Goal: Transaction & Acquisition: Purchase product/service

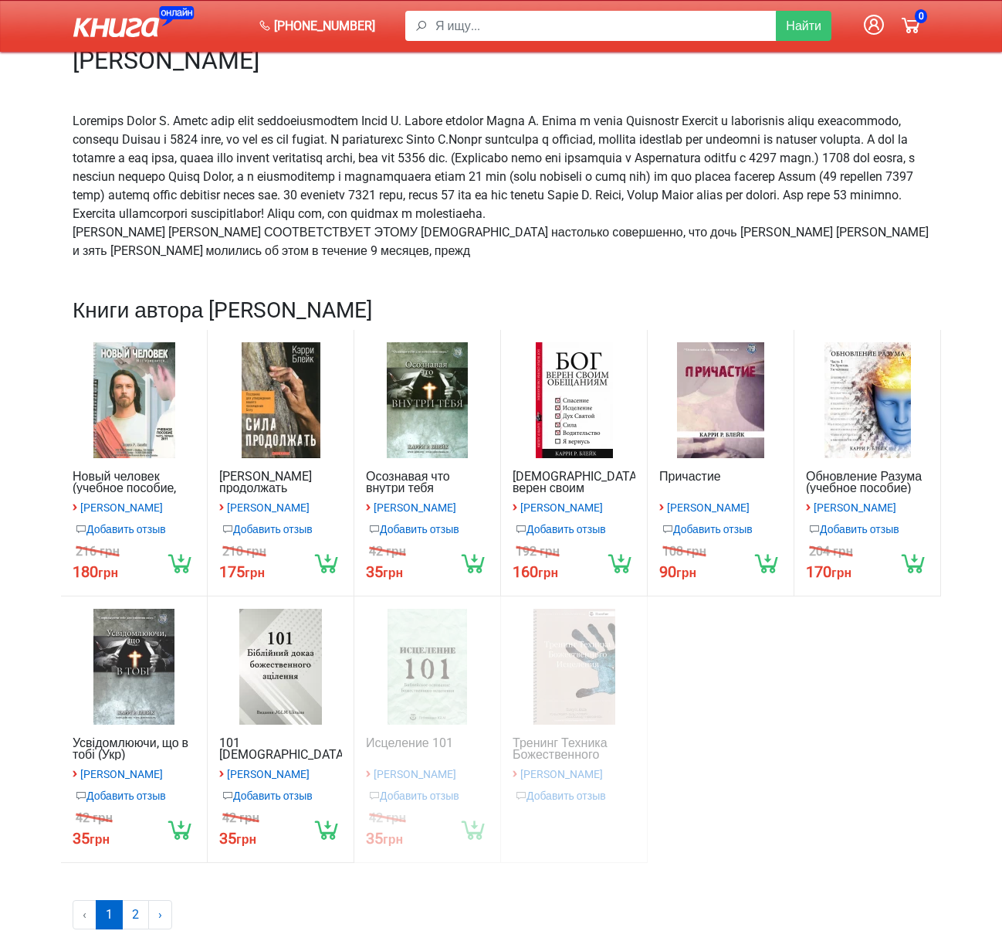
scroll to position [145, 0]
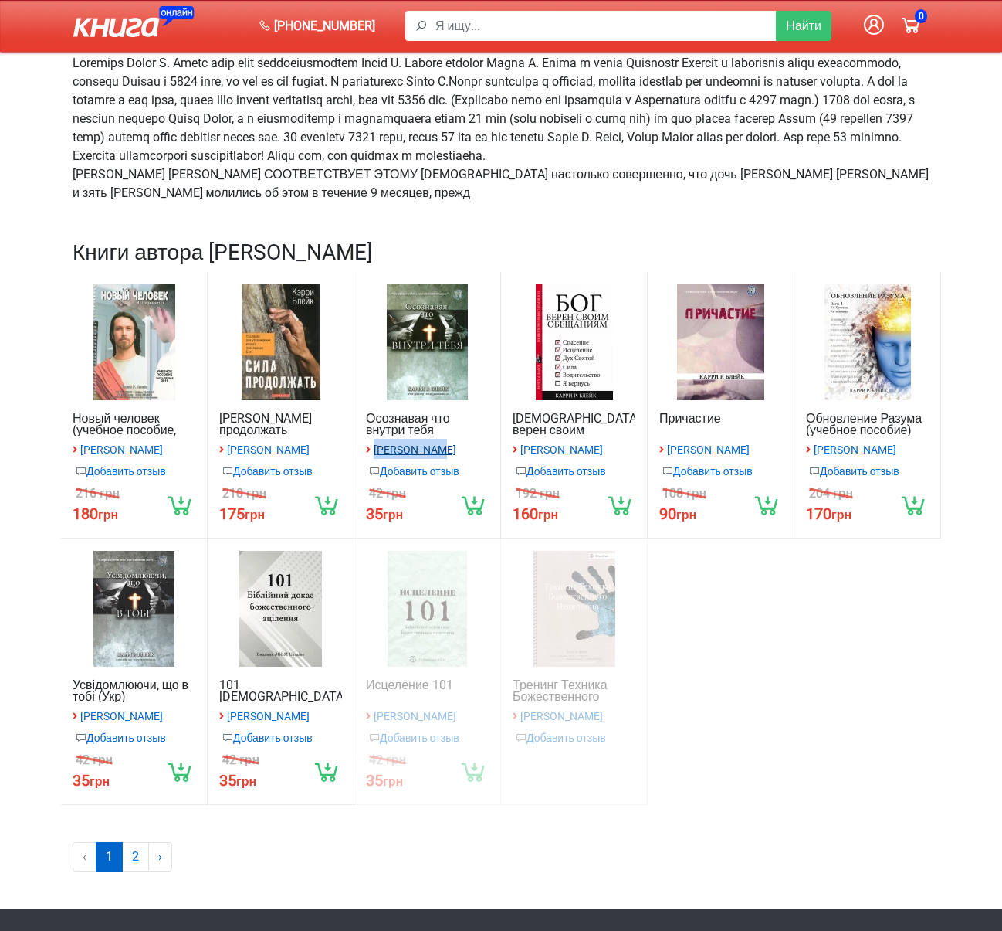
drag, startPoint x: 450, startPoint y: 469, endPoint x: 375, endPoint y: 470, distance: 75.7
click at [375, 459] on div "› Кэрри Блейк" at bounding box center [427, 449] width 123 height 20
copy small "[PERSON_NAME]"
drag, startPoint x: 932, startPoint y: 438, endPoint x: 808, endPoint y: 436, distance: 124.4
click at [808, 436] on div "Обновление Разума (учебное пособие) › Кэрри Блейк Добавить отзыв 204 грн 170 грн" at bounding box center [868, 405] width 147 height 266
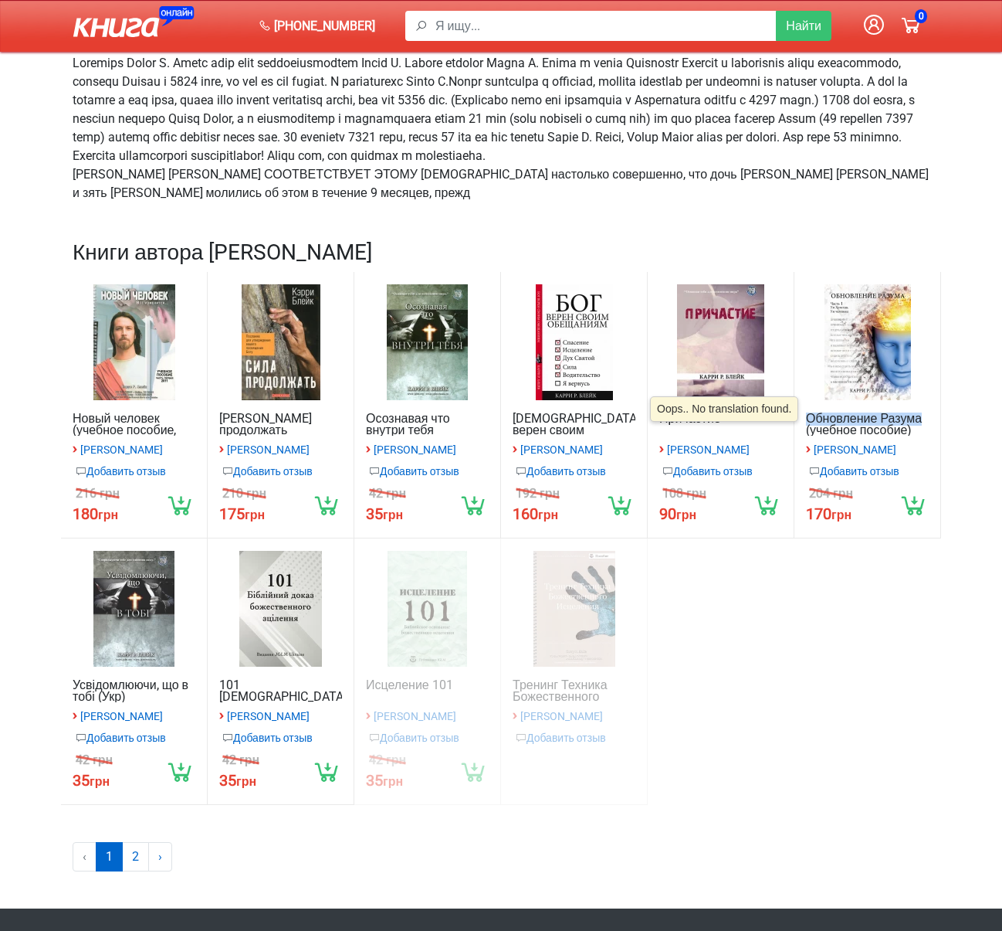
copy link "Обновление Разума"
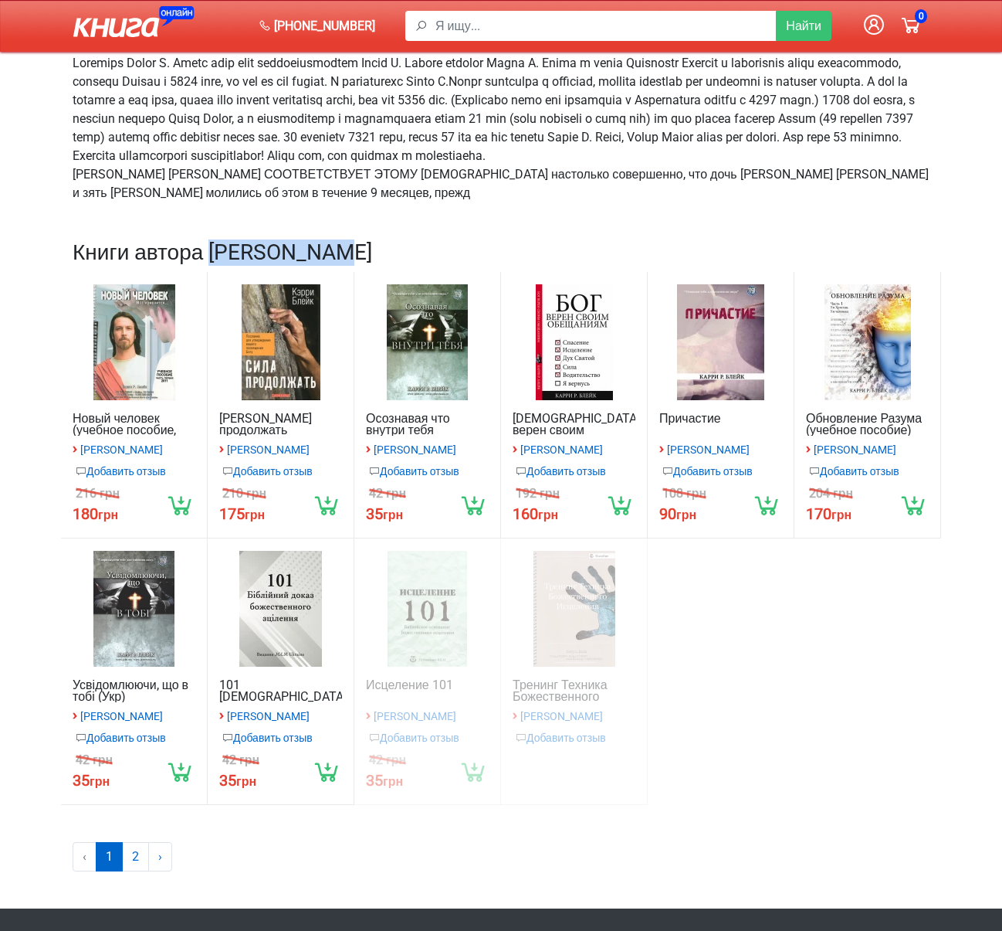
drag, startPoint x: 346, startPoint y: 273, endPoint x: 216, endPoint y: 270, distance: 129.8
click at [216, 266] on h2 "Книги автора Кэрри Блейк" at bounding box center [501, 252] width 857 height 26
copy h2 "[PERSON_NAME]"
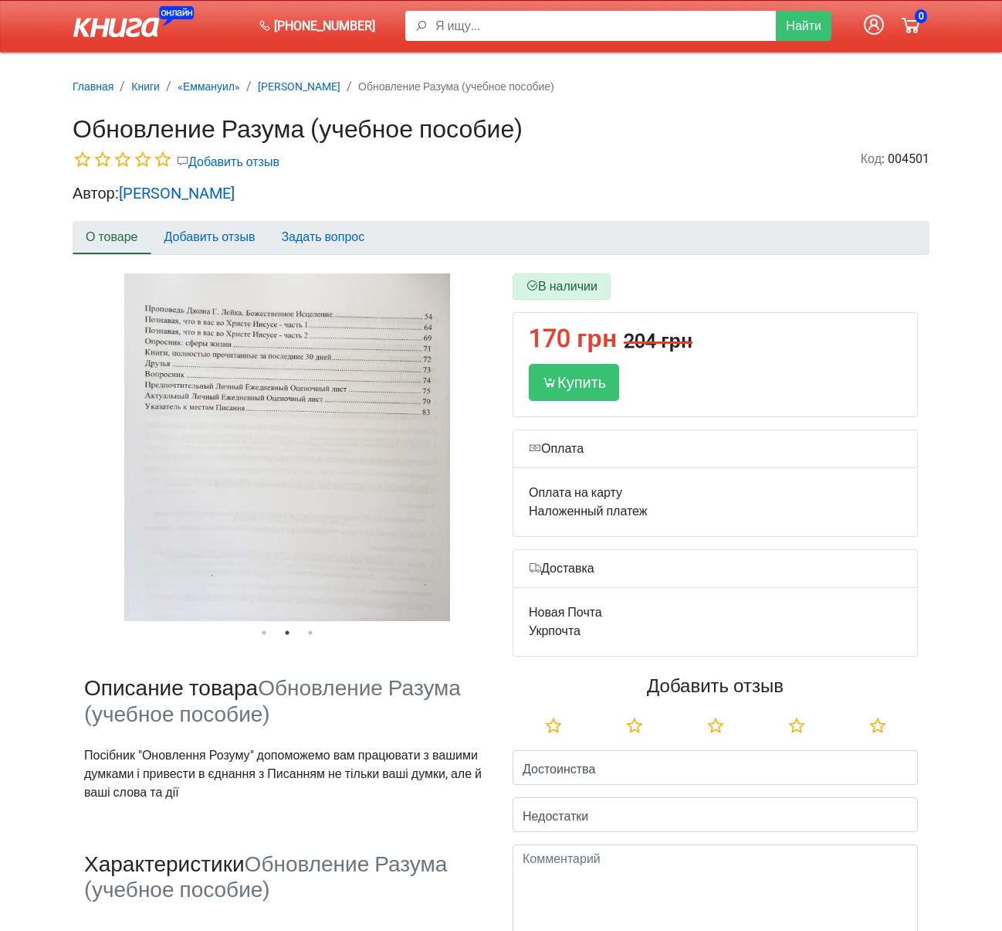
click at [331, 24] on span "[PHONE_NUMBER]" at bounding box center [324, 26] width 101 height 19
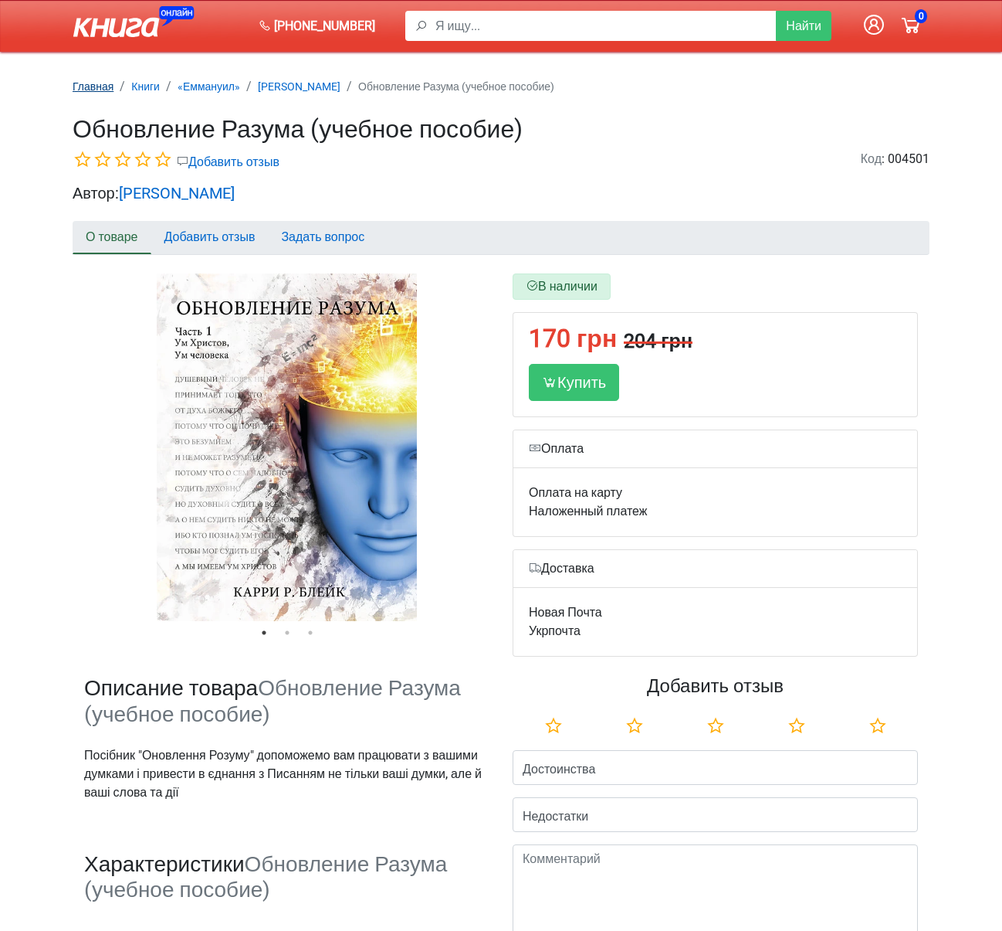
click at [90, 90] on small "Главная" at bounding box center [93, 86] width 41 height 12
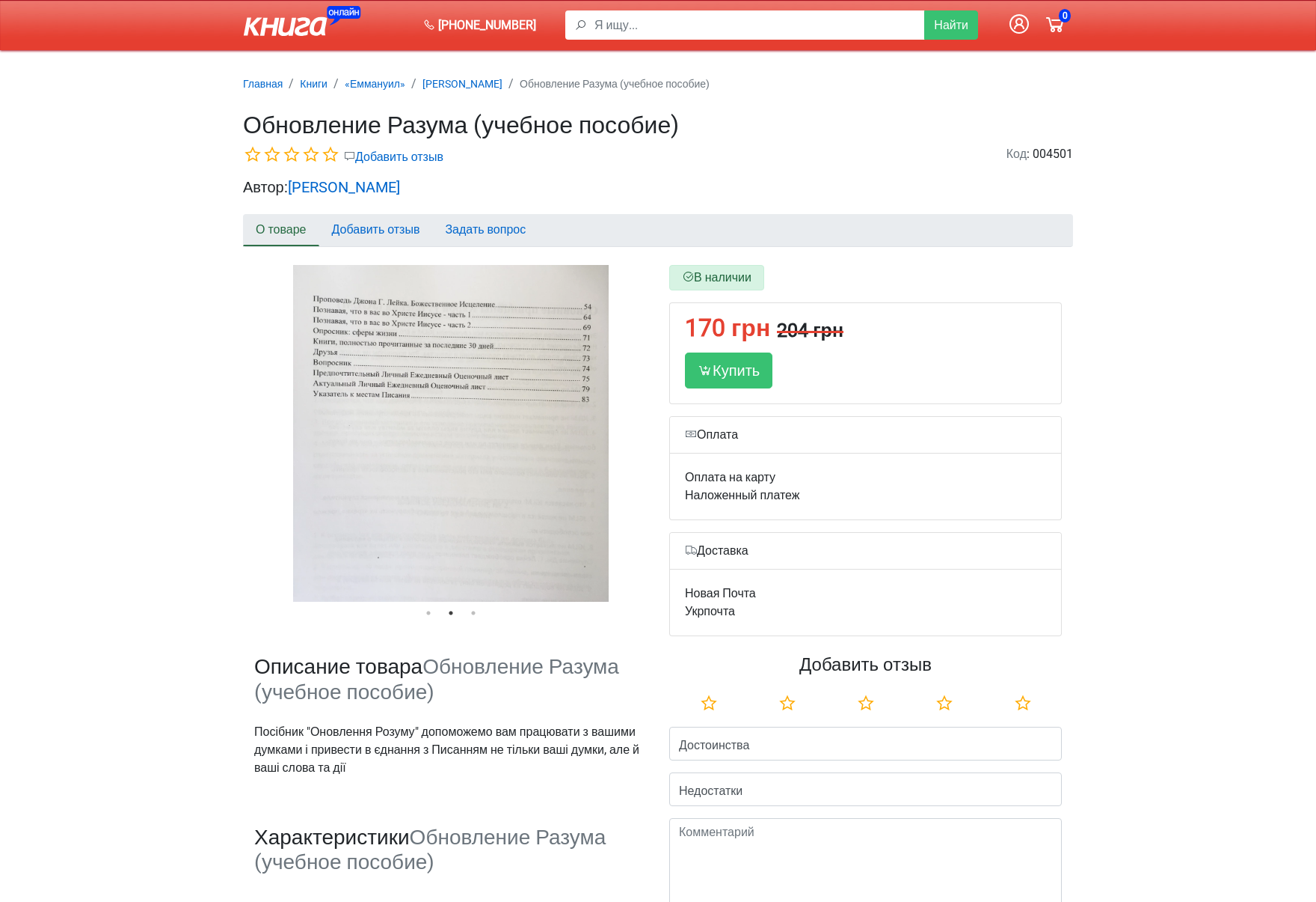
click at [337, 196] on h2 "Автор: Кэрри Блейк" at bounding box center [658, 187] width 830 height 18
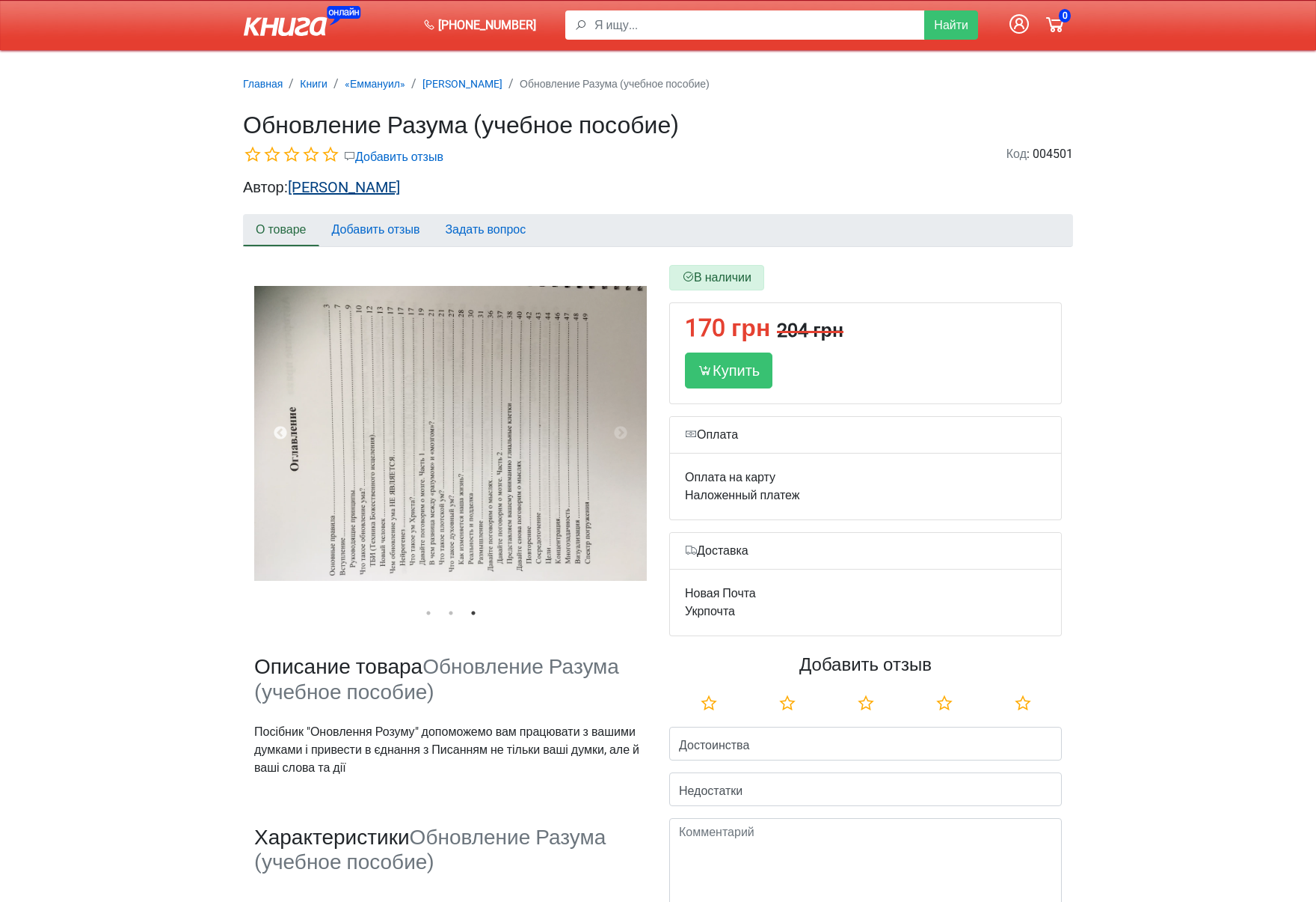
click at [337, 192] on link "[PERSON_NAME]" at bounding box center [344, 187] width 112 height 18
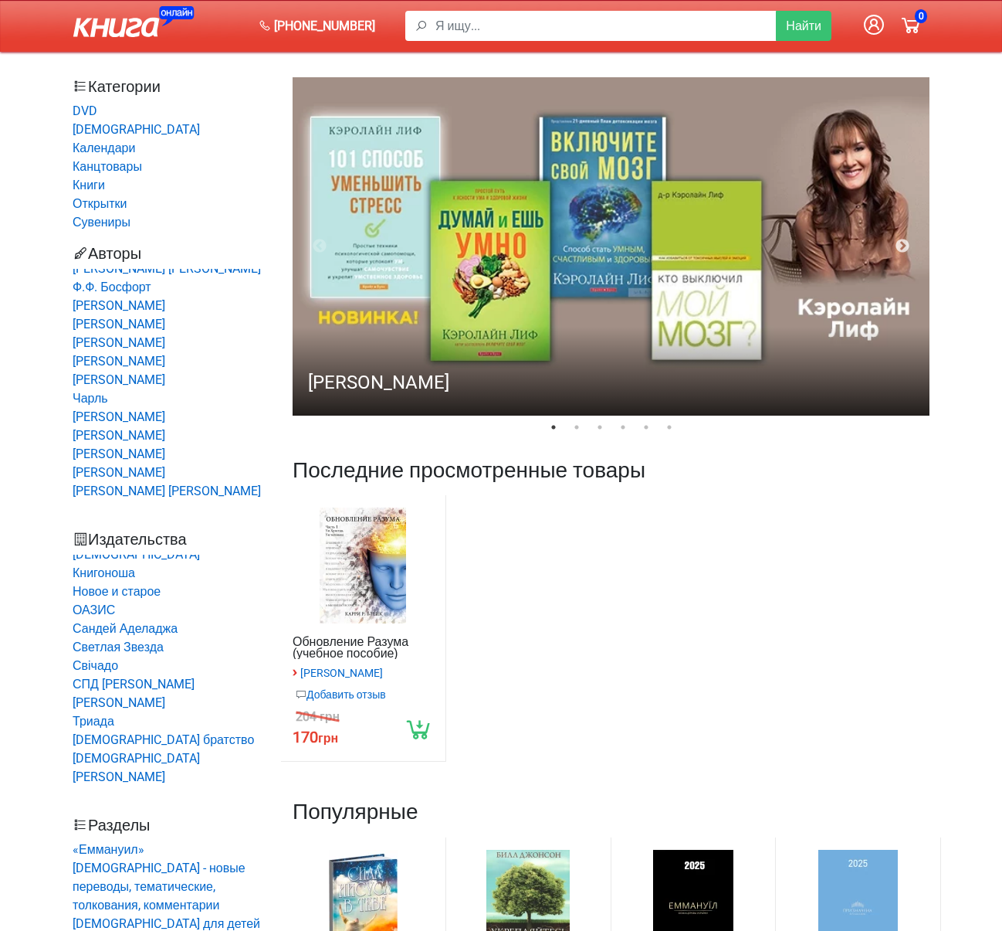
scroll to position [1416, 0]
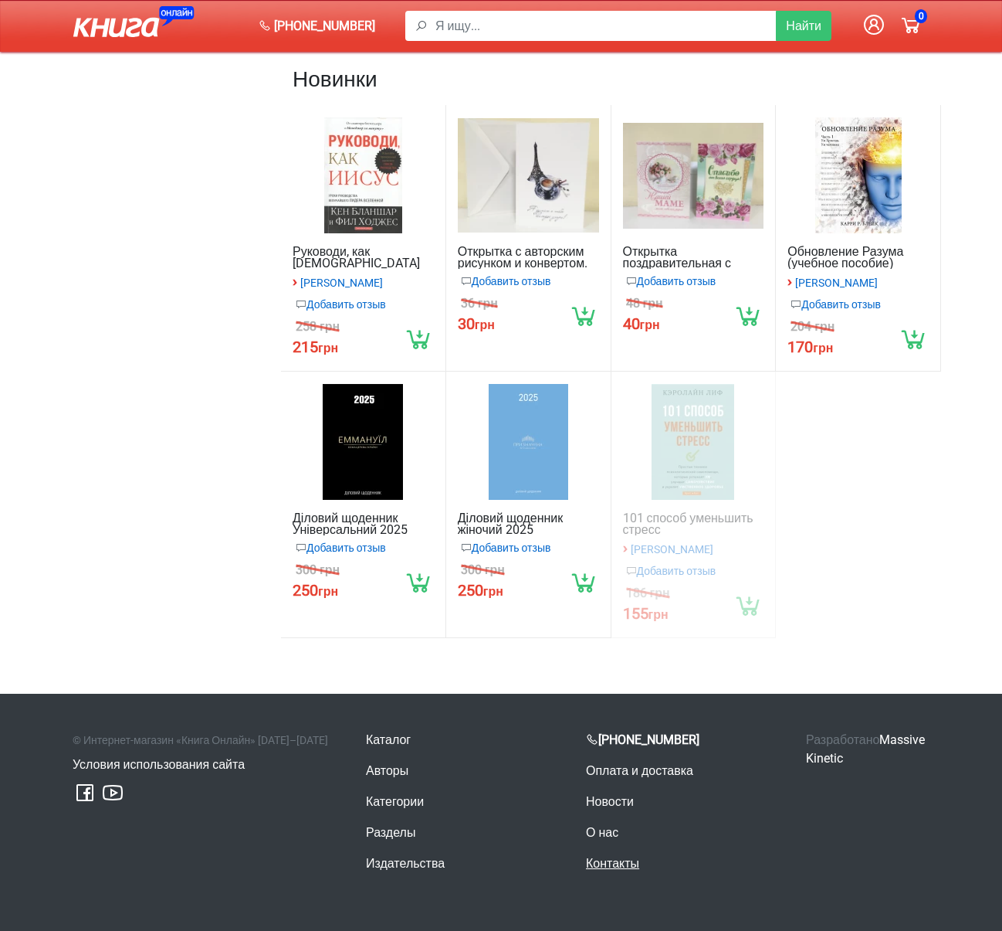
click at [629, 865] on link "Контакты" at bounding box center [612, 863] width 53 height 15
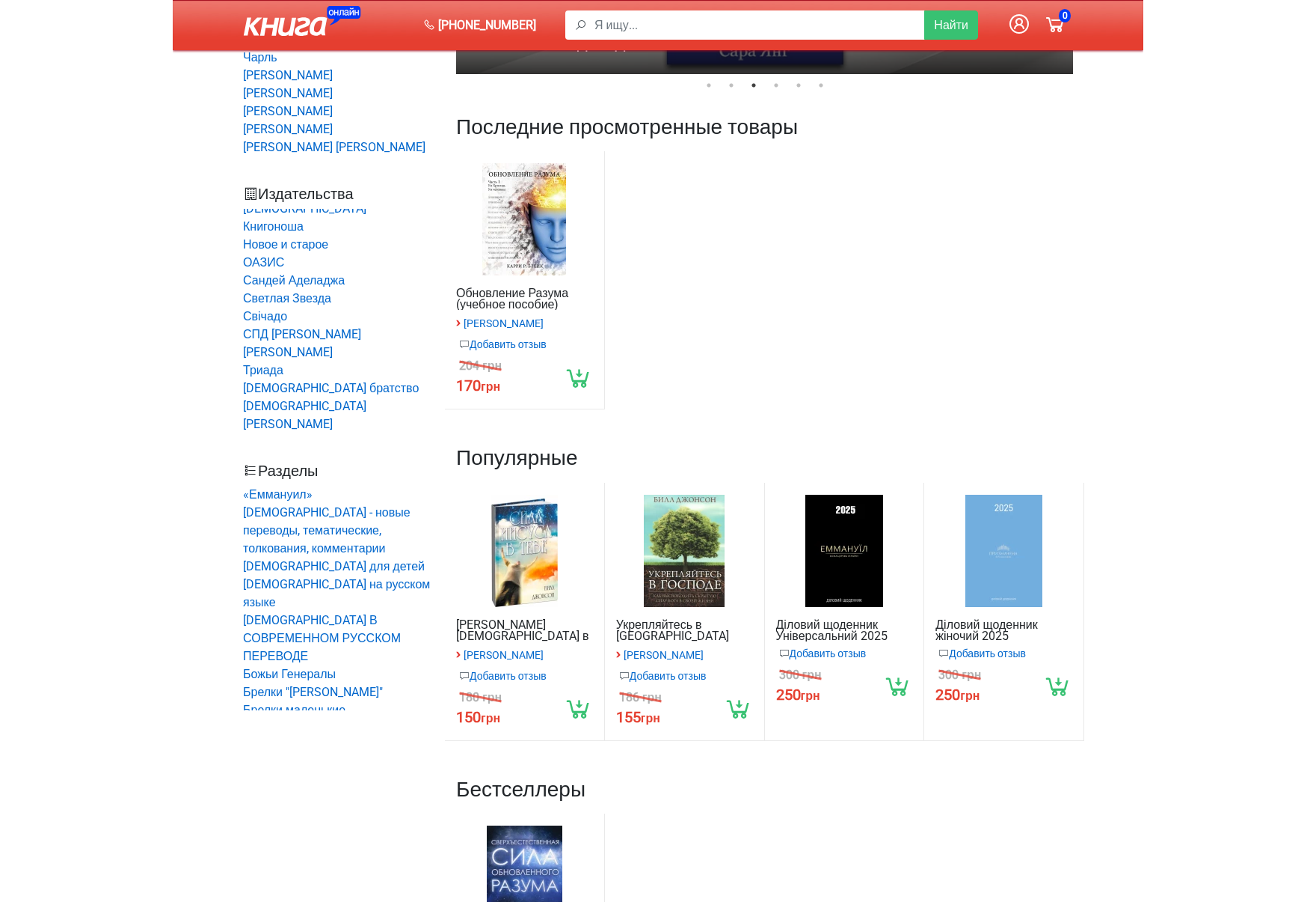
scroll to position [0, 0]
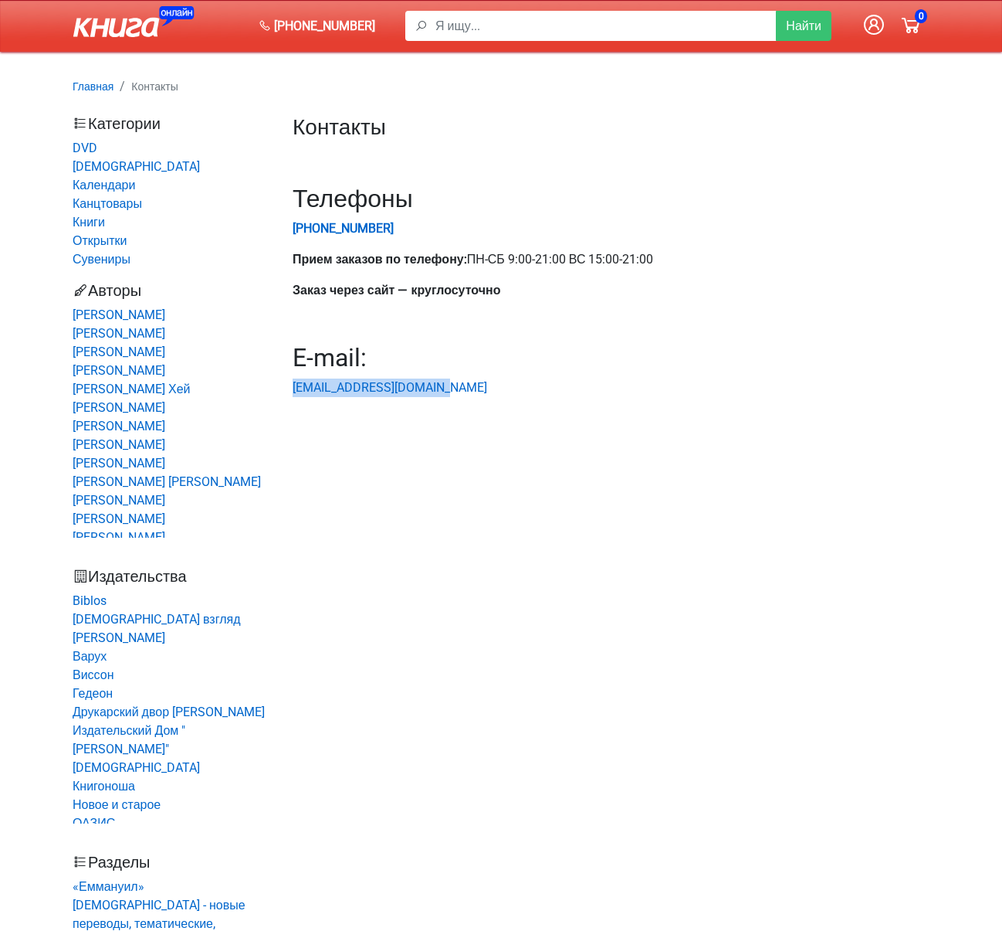
drag, startPoint x: 449, startPoint y: 385, endPoint x: 285, endPoint y: 388, distance: 163.8
click at [285, 388] on div "Контакты Телефоны [PHONE_NUMBER] Прием заказов по телефону: ПН-СБ 9:00-21:00 ВС…" at bounding box center [611, 599] width 660 height 970
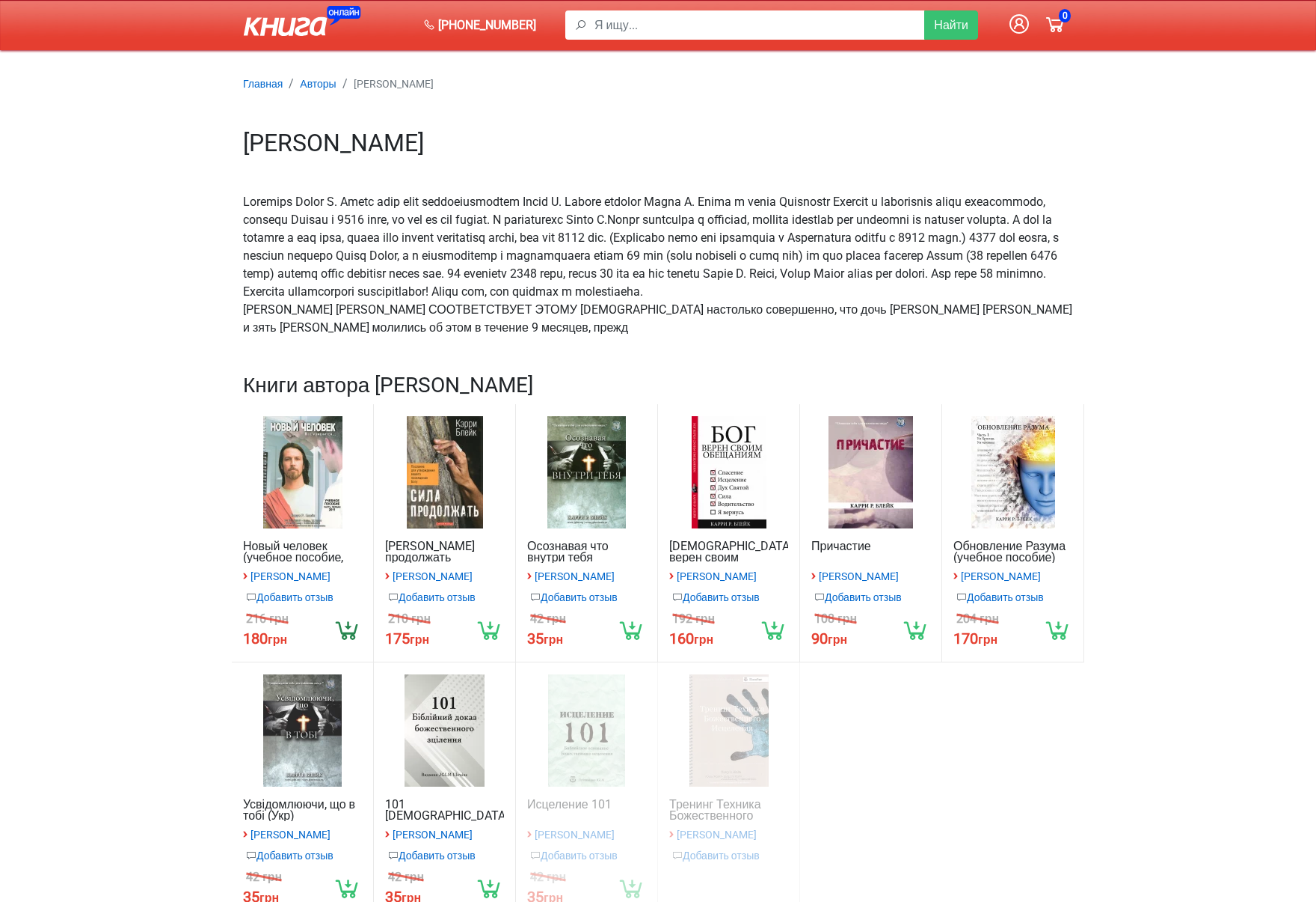
click at [344, 643] on icon at bounding box center [348, 630] width 29 height 29
click at [489, 642] on icon at bounding box center [489, 630] width 29 height 29
click at [633, 642] on icon at bounding box center [631, 630] width 29 height 29
click at [774, 644] on icon at bounding box center [774, 630] width 29 height 29
click at [914, 644] on icon at bounding box center [916, 630] width 29 height 29
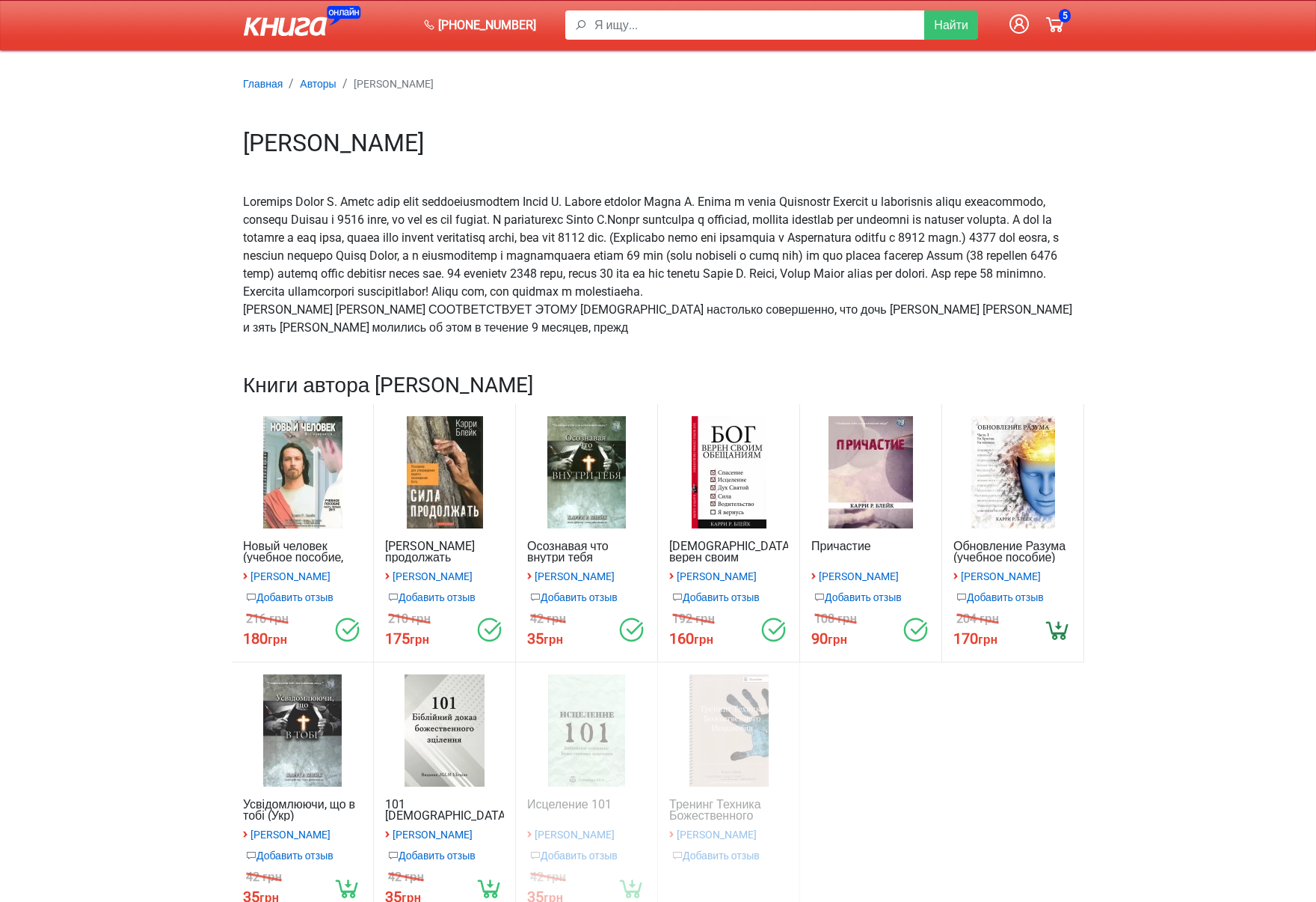
click at [1059, 644] on icon at bounding box center [1057, 630] width 29 height 29
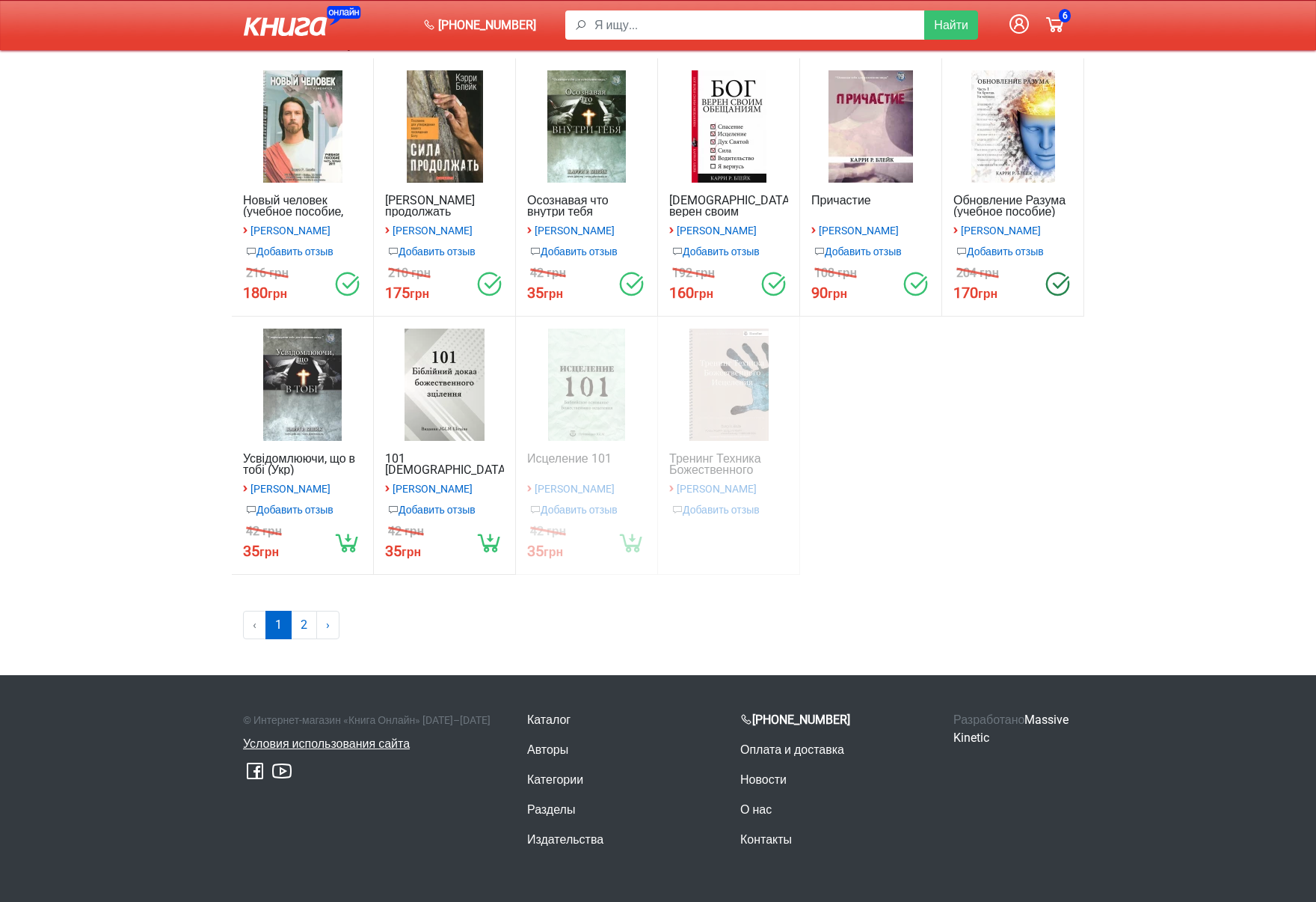
scroll to position [369, 0]
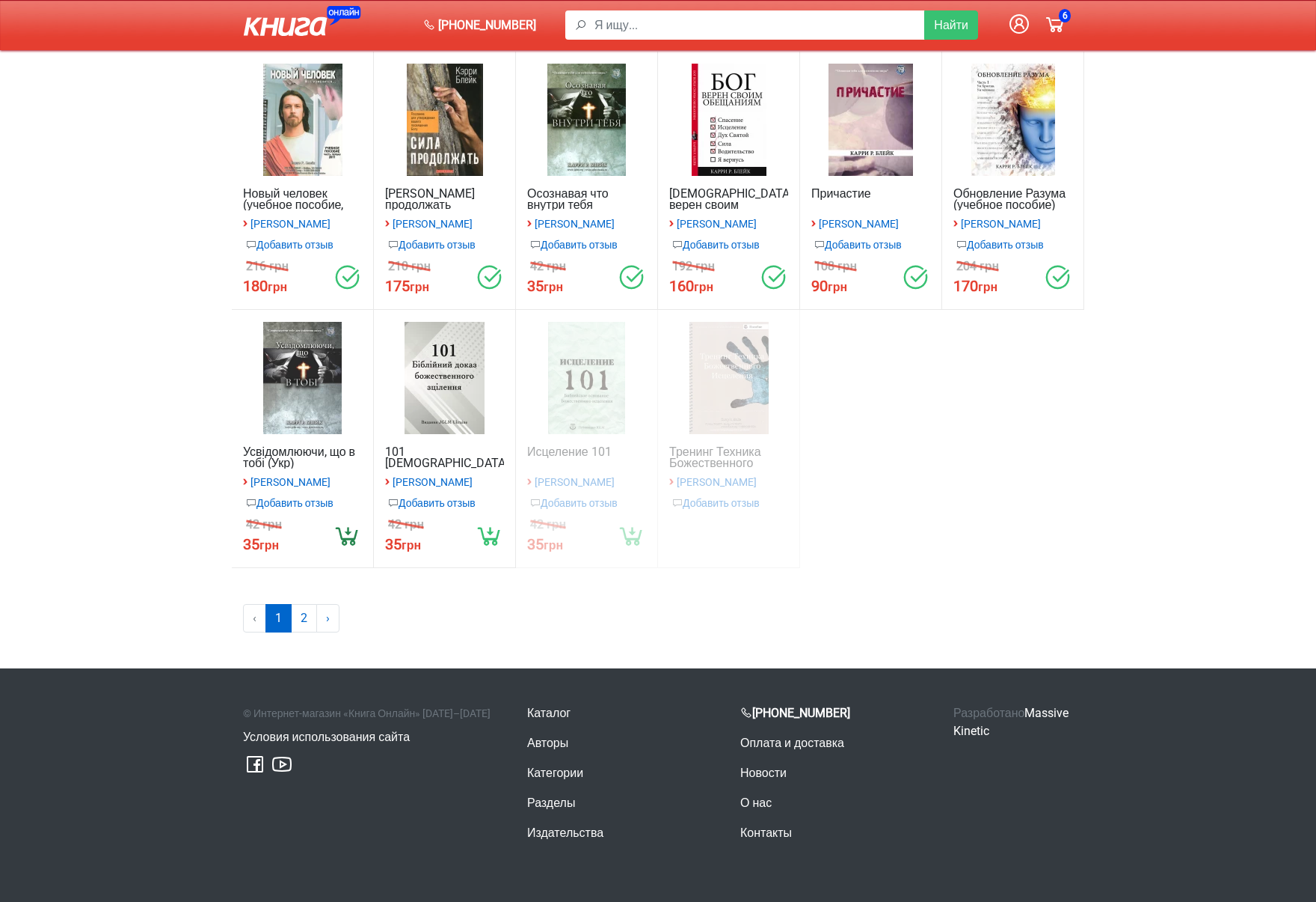
click at [350, 538] on icon at bounding box center [348, 535] width 29 height 29
click at [495, 534] on icon at bounding box center [489, 535] width 29 height 29
click at [302, 614] on link "2" at bounding box center [303, 617] width 26 height 28
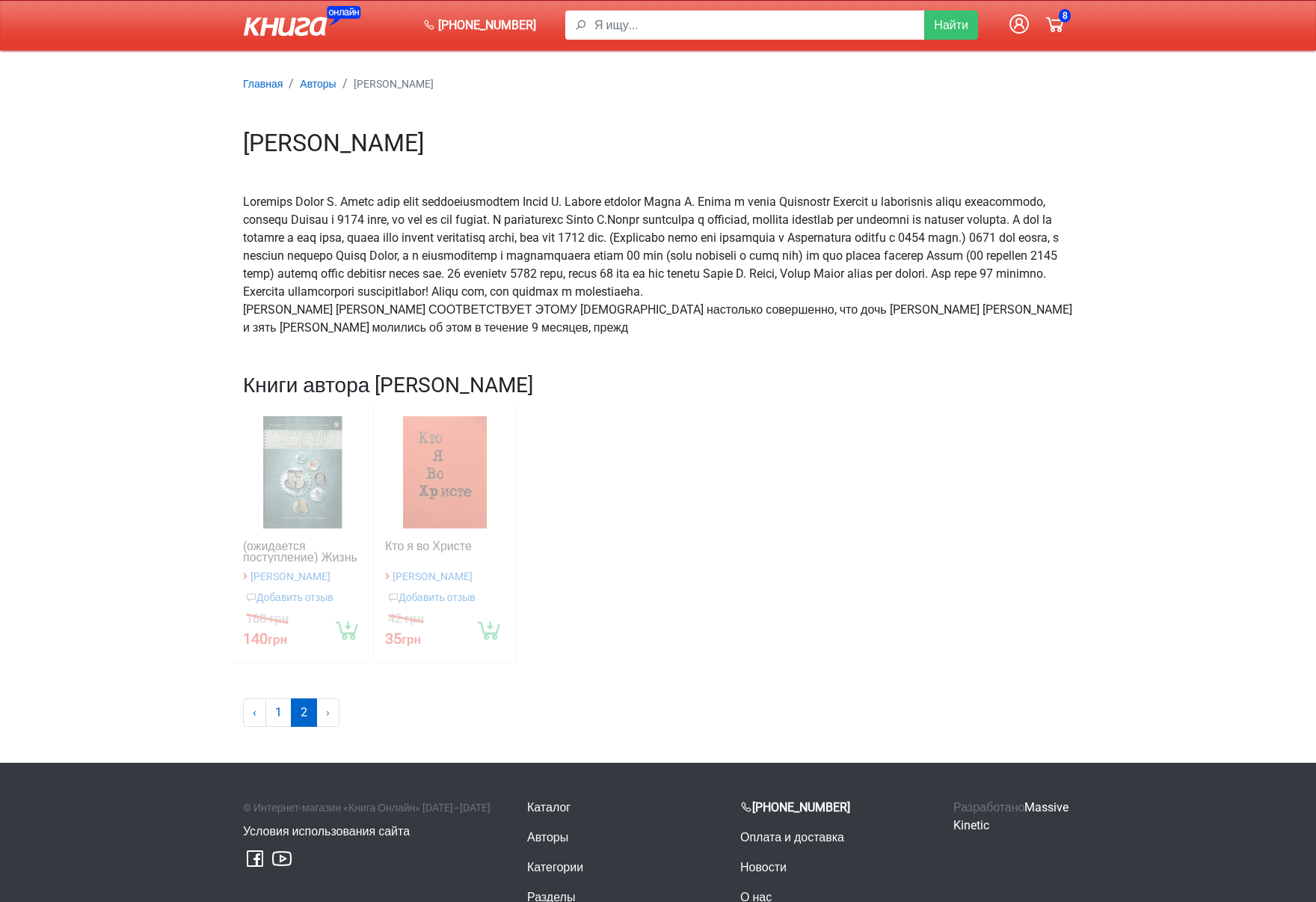
click at [1056, 16] on icon at bounding box center [1055, 23] width 24 height 24
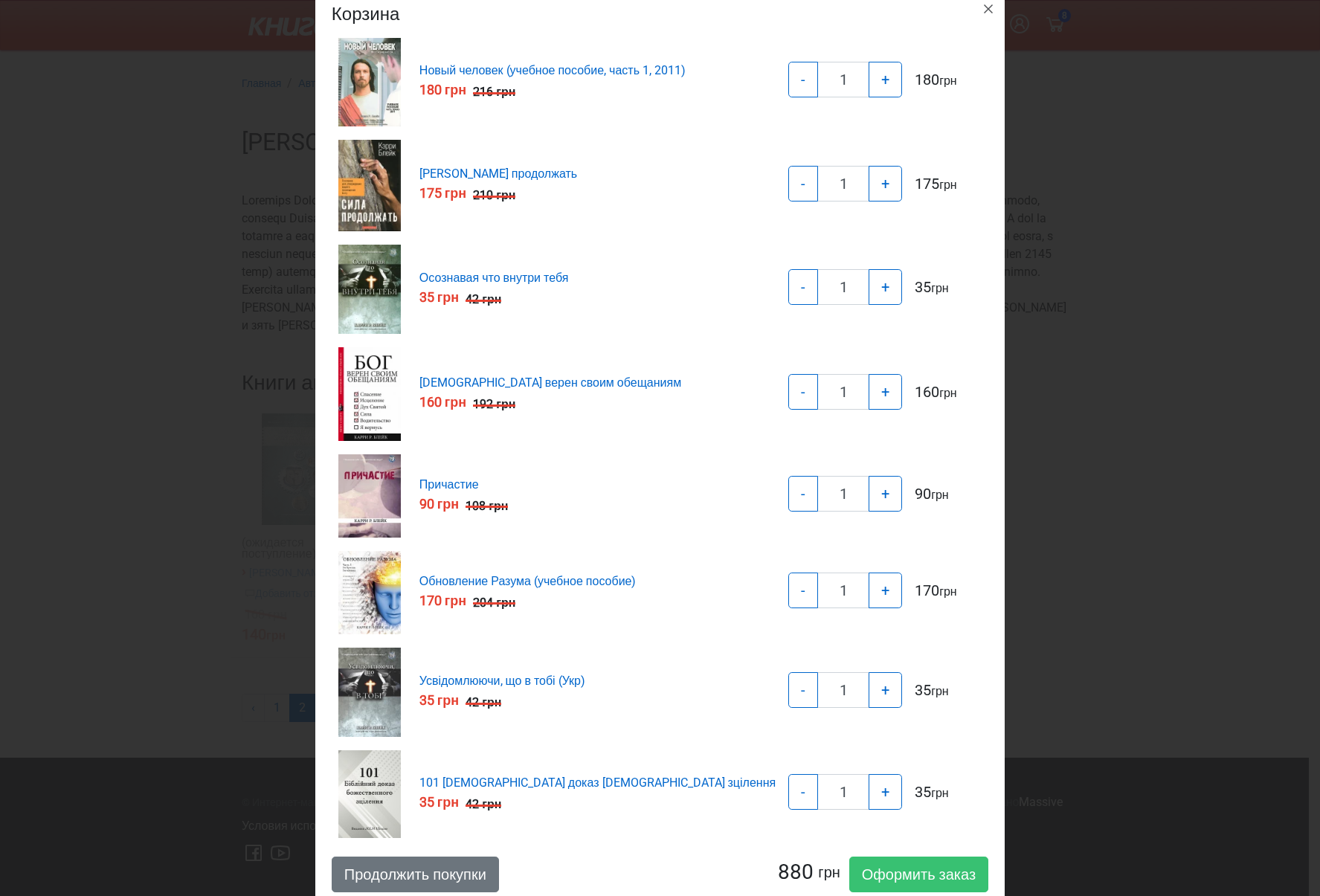
scroll to position [29, 0]
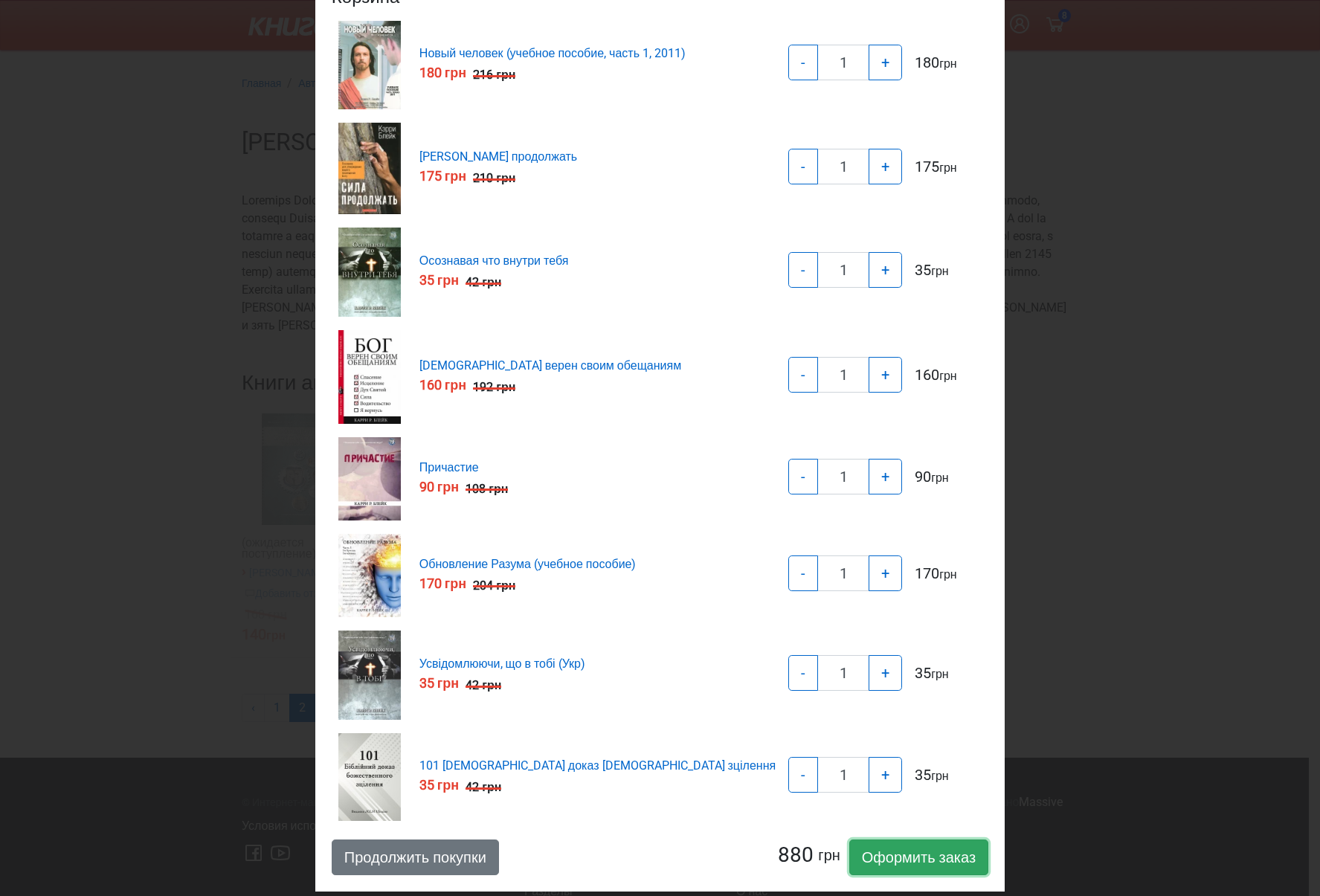
click at [855, 848] on link "Оформить заказ" at bounding box center [919, 857] width 139 height 36
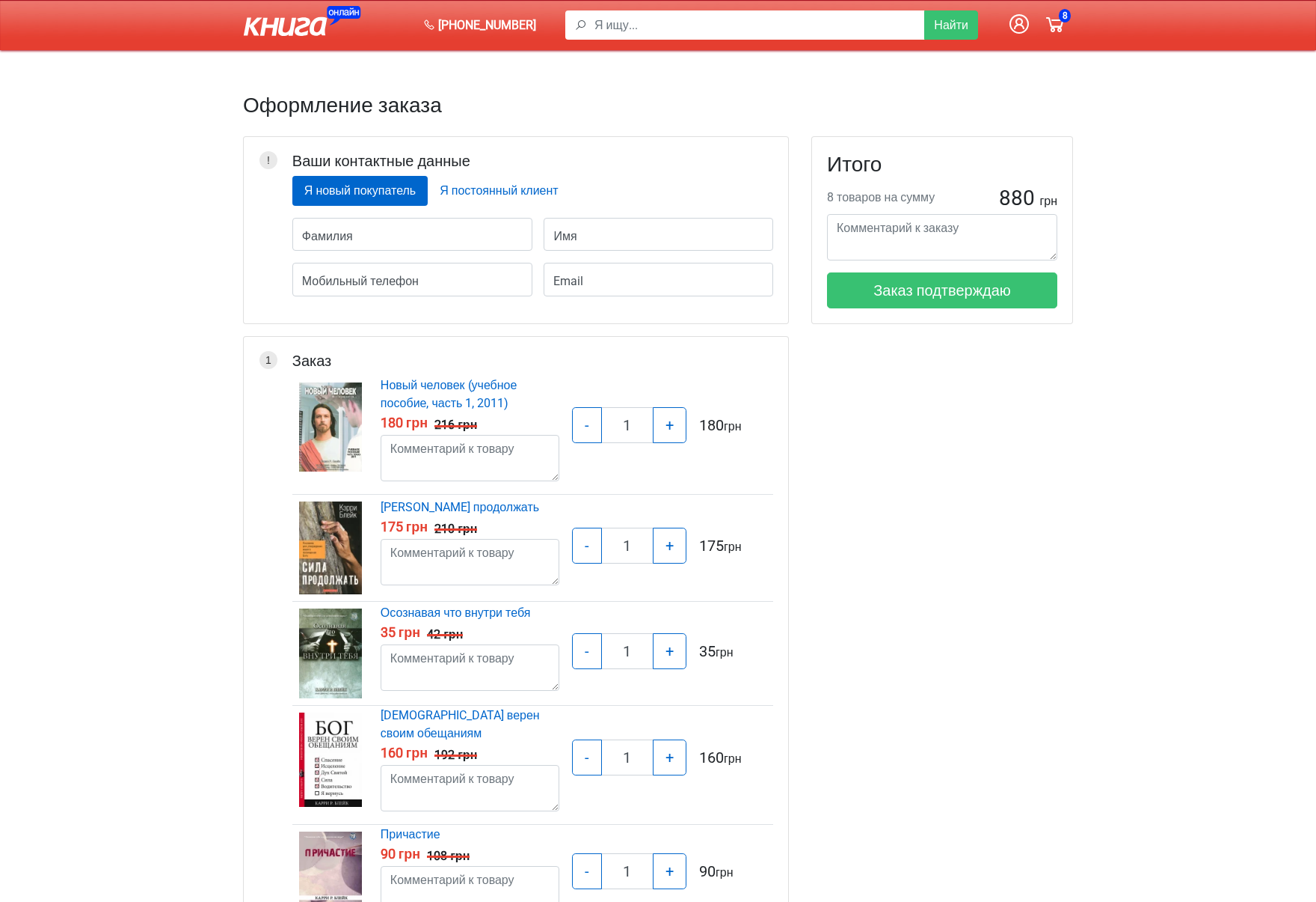
type input "L"
type input "Lhe"
type input "Lh"
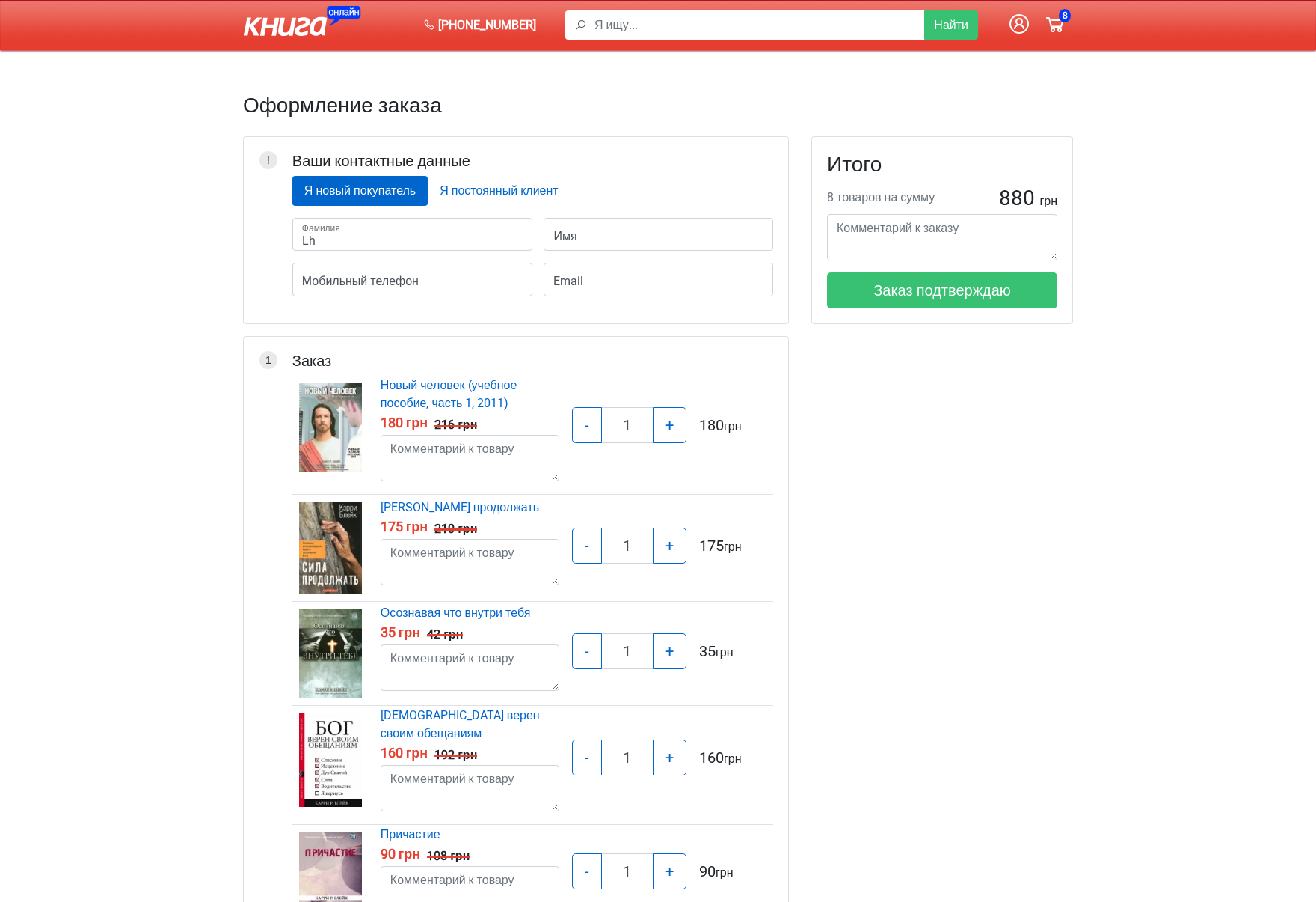
type input "Lh"
type input "L"
type input "Д"
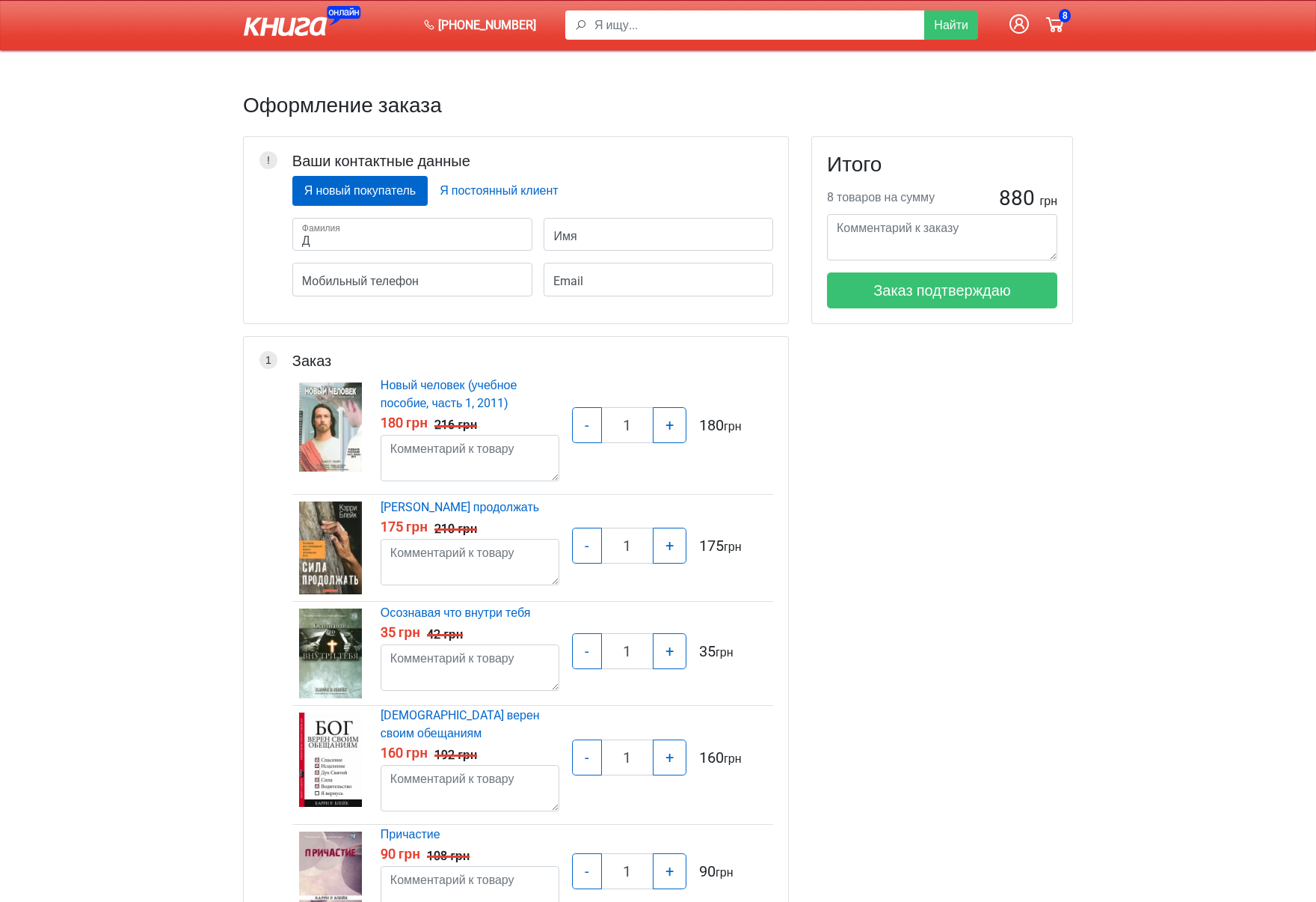
type input "Др"
type input "Дру"
type input "Друж"
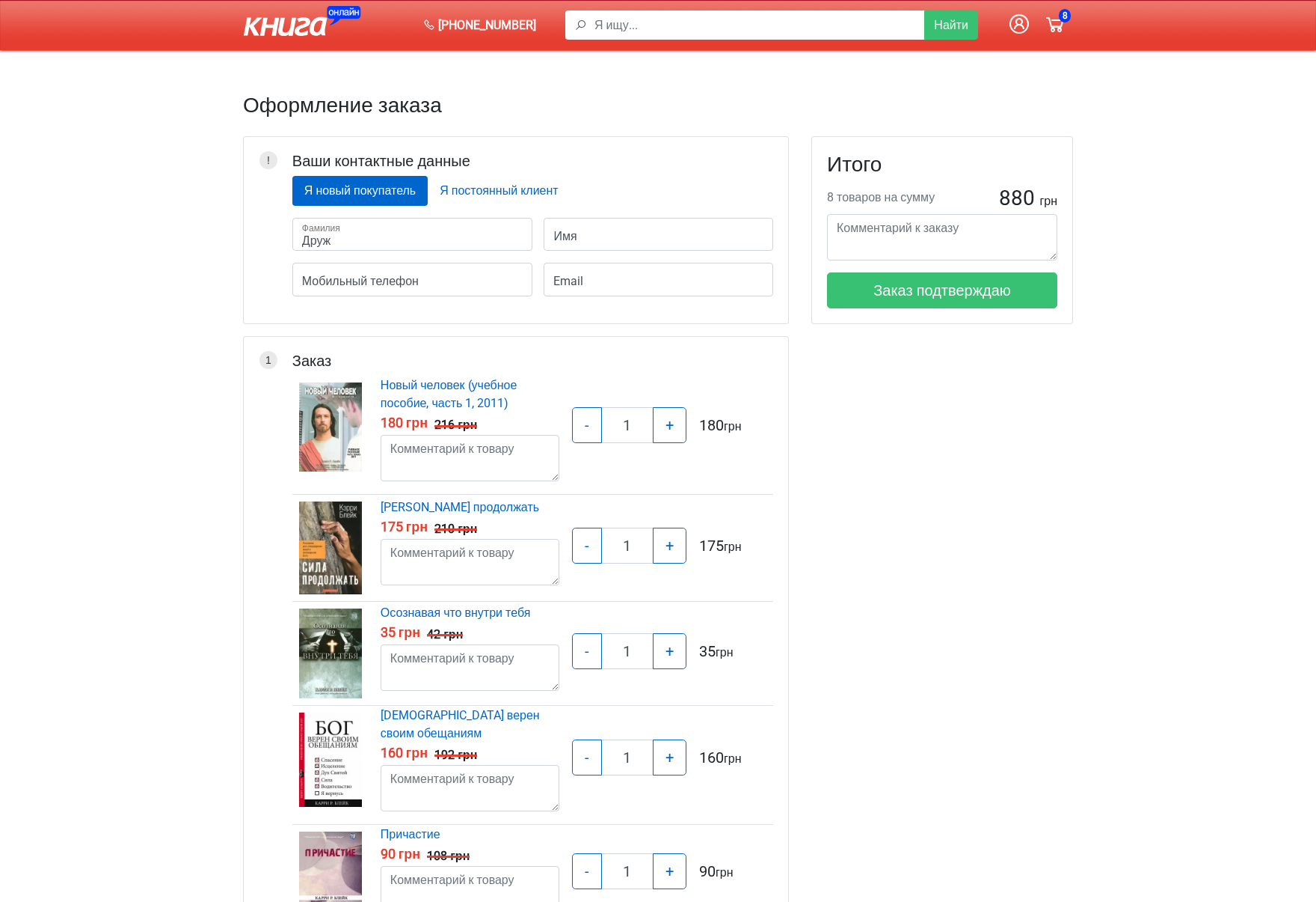
type input "Друж"
type input "Дружи"
type input "Дружин"
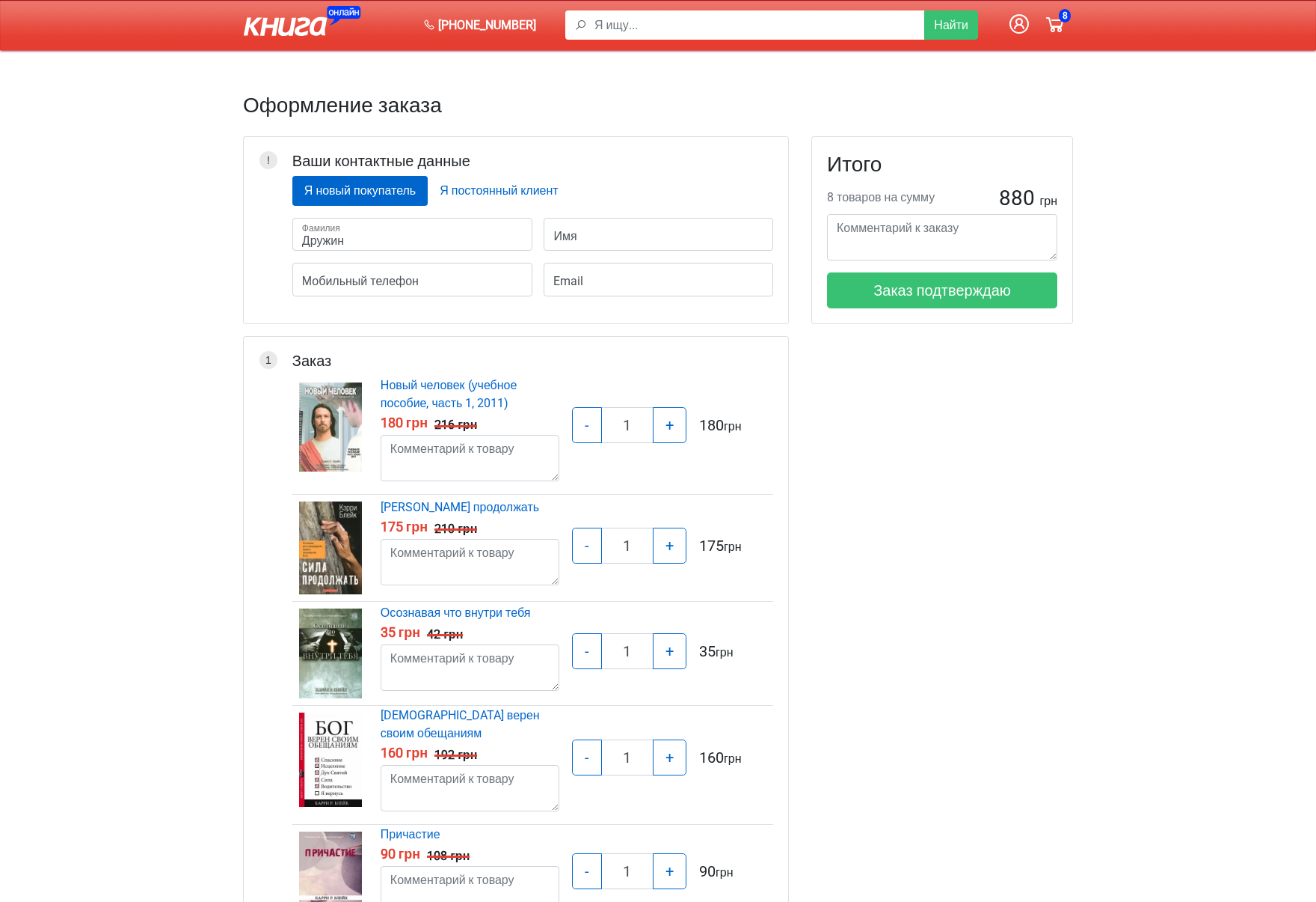
type input "Дружине"
type input "Дружинець"
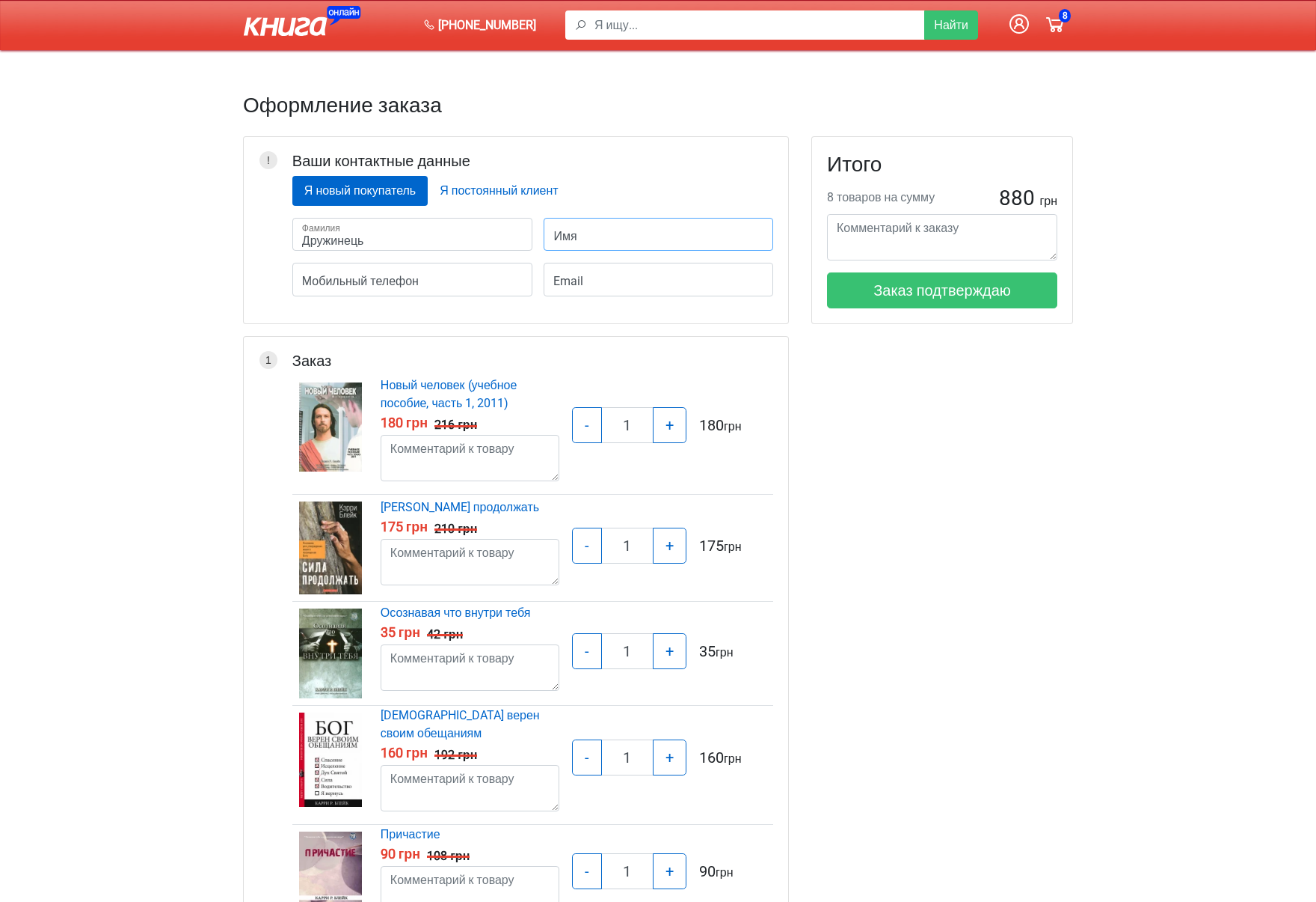
type input "[PERSON_NAME]"
type input "Юр"
type input "Юра"
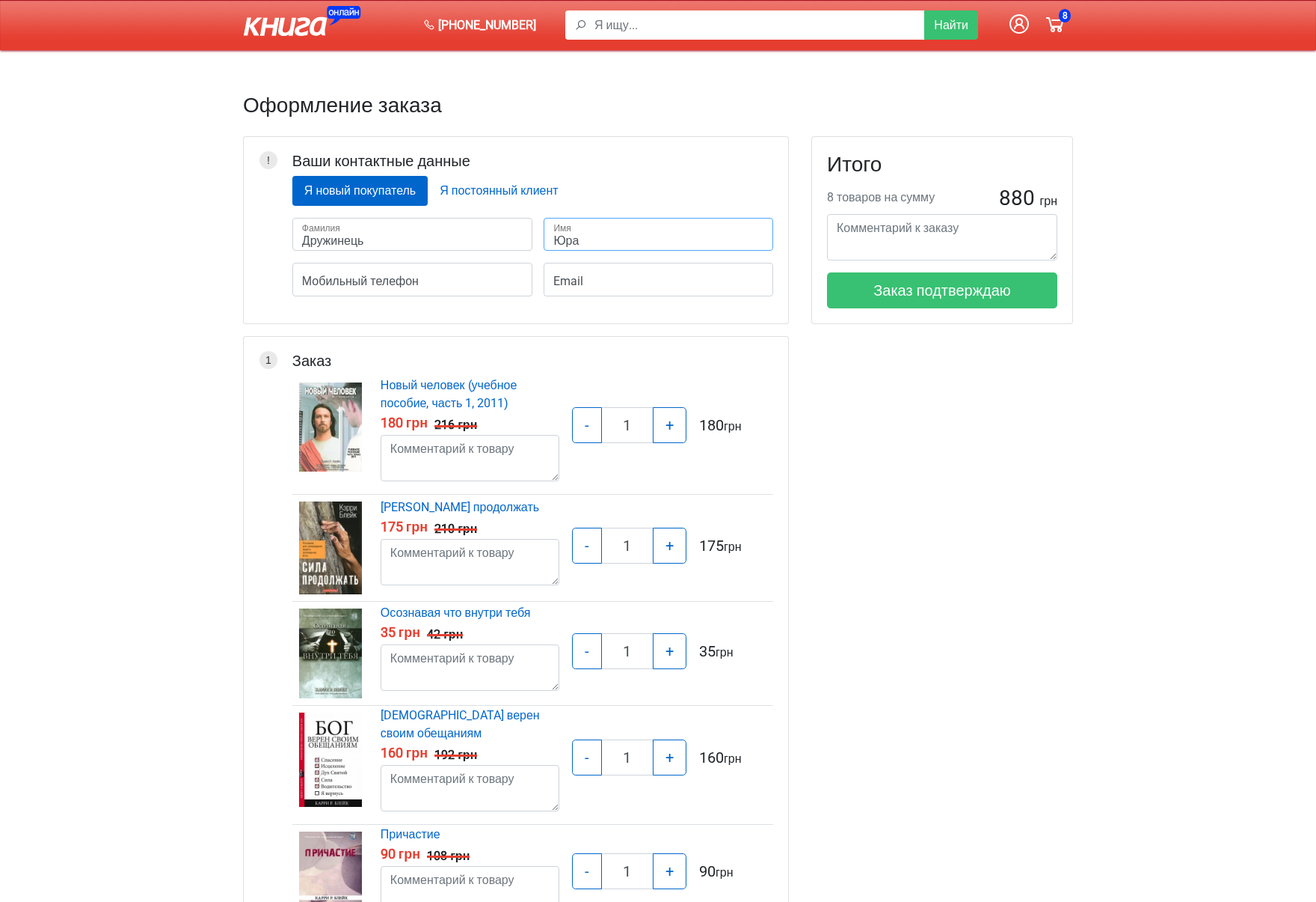
type input "Юра"
click at [426, 276] on input "Мобильный телефон" at bounding box center [413, 279] width 241 height 34
type input "06"
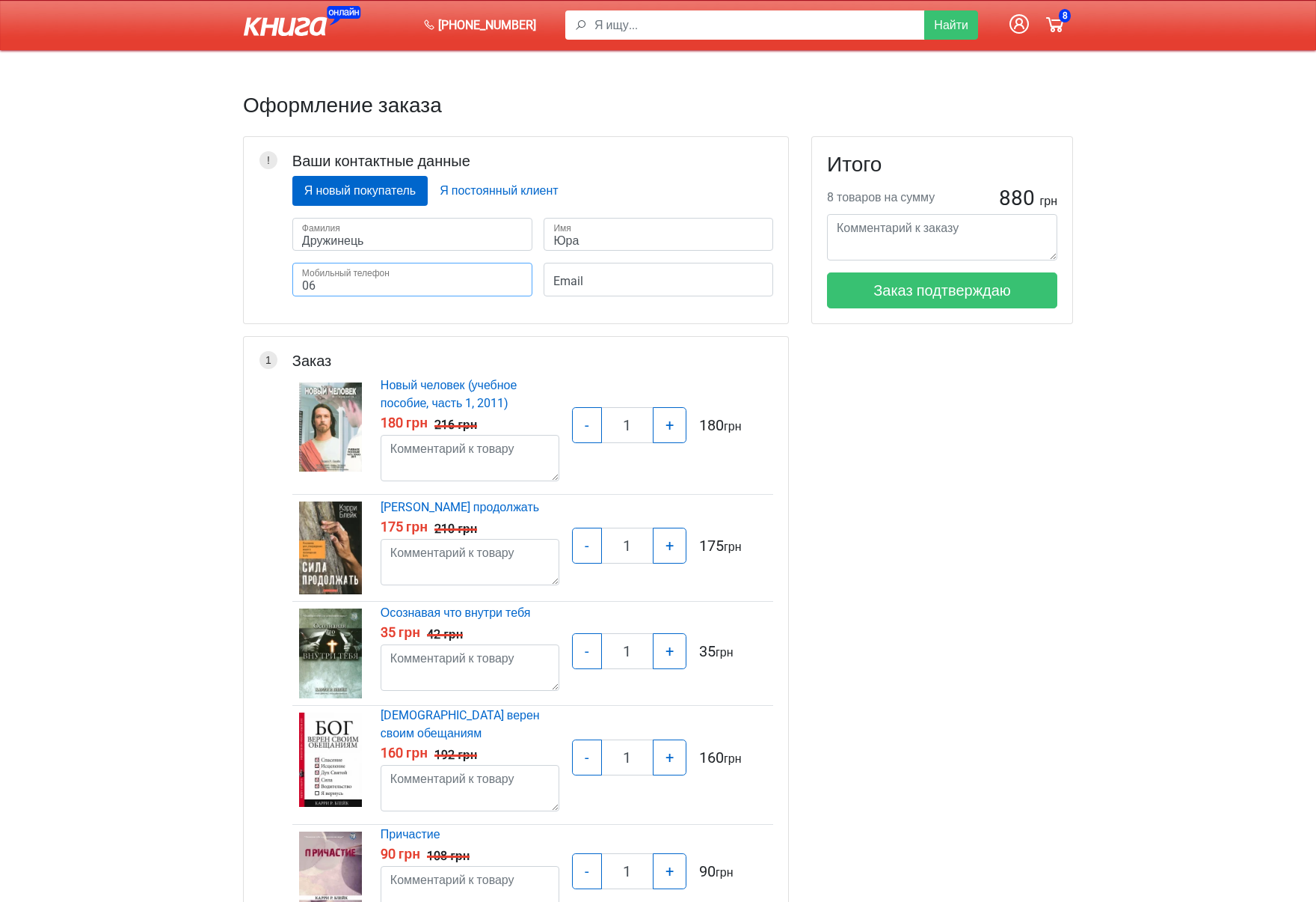
type input "067"
type input "0676"
type input "06767"
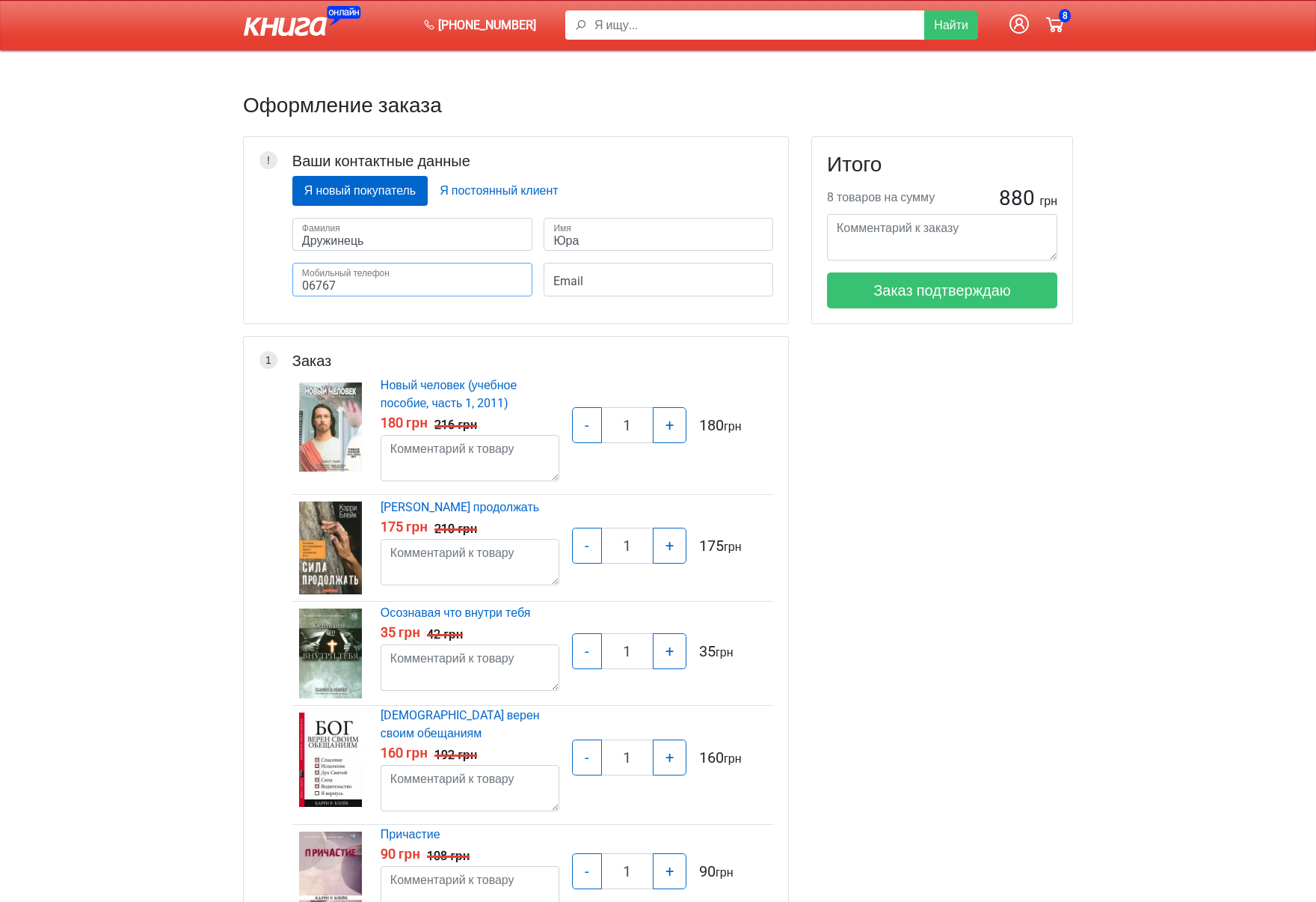
type input "06767"
type input "067671"
type input "0676713"
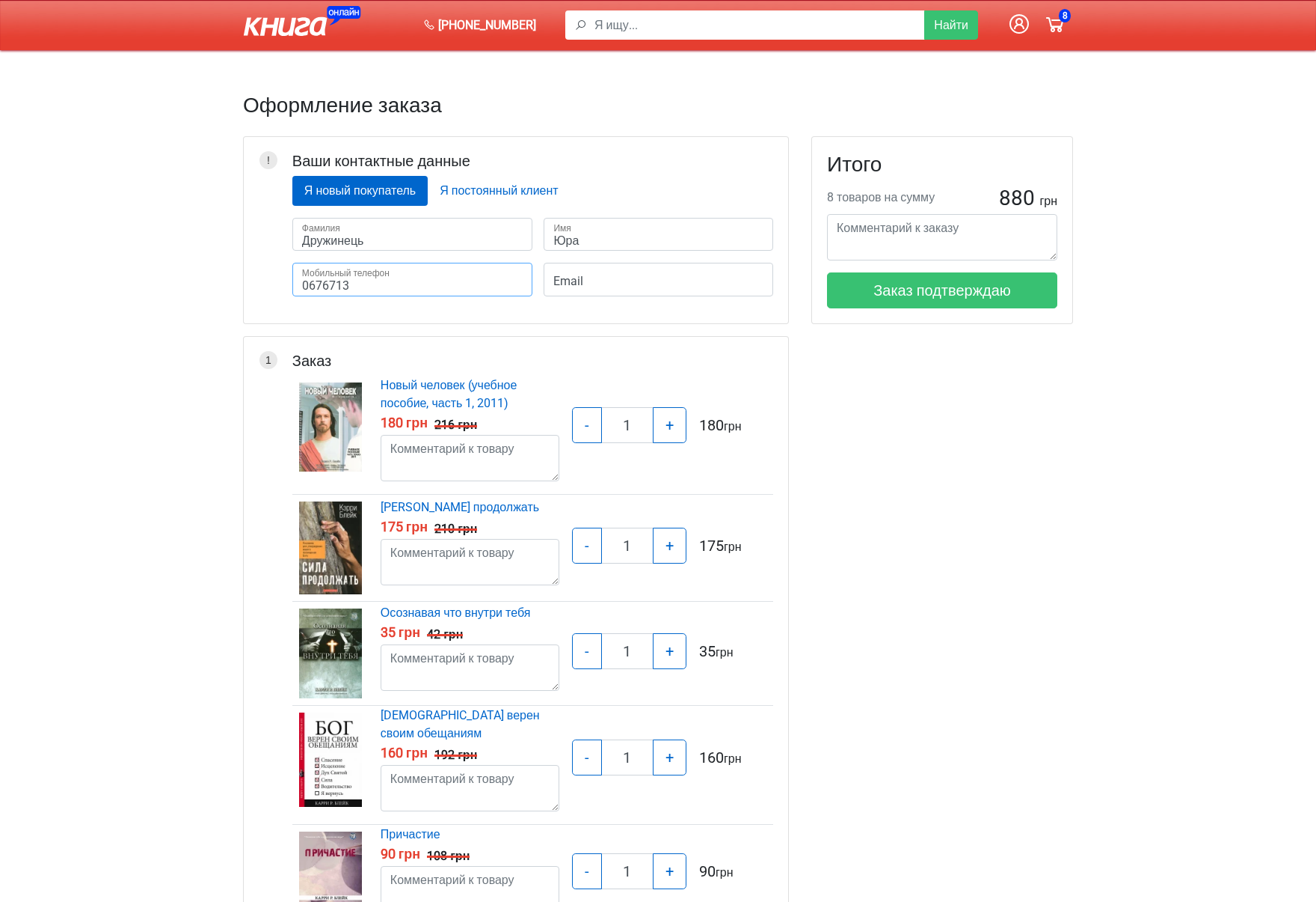
type input "06767133"
type input "067671332"
type input "0676713328"
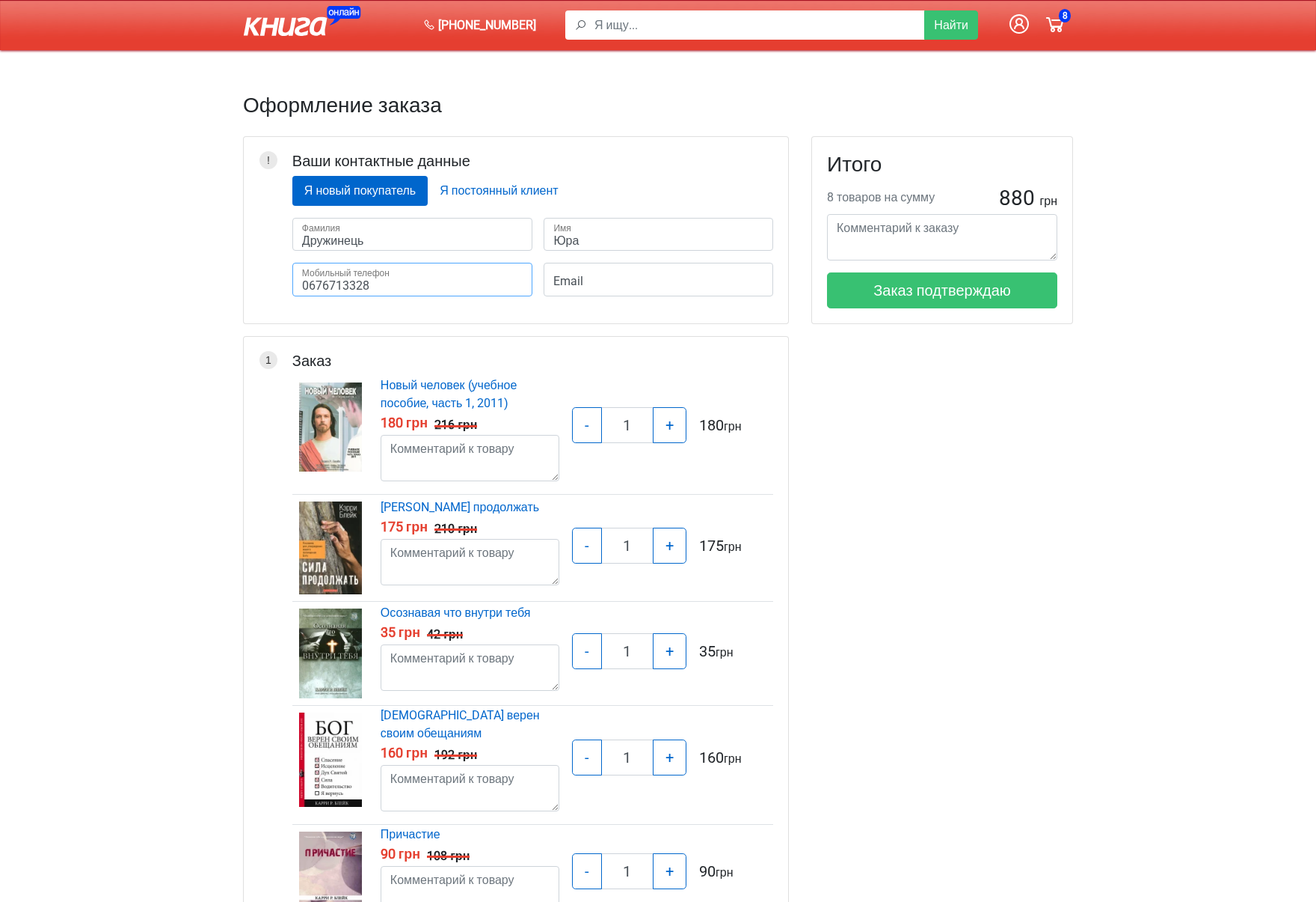
type input "0676713328"
click at [950, 291] on button "Заказ подтверждаю" at bounding box center [942, 290] width 230 height 36
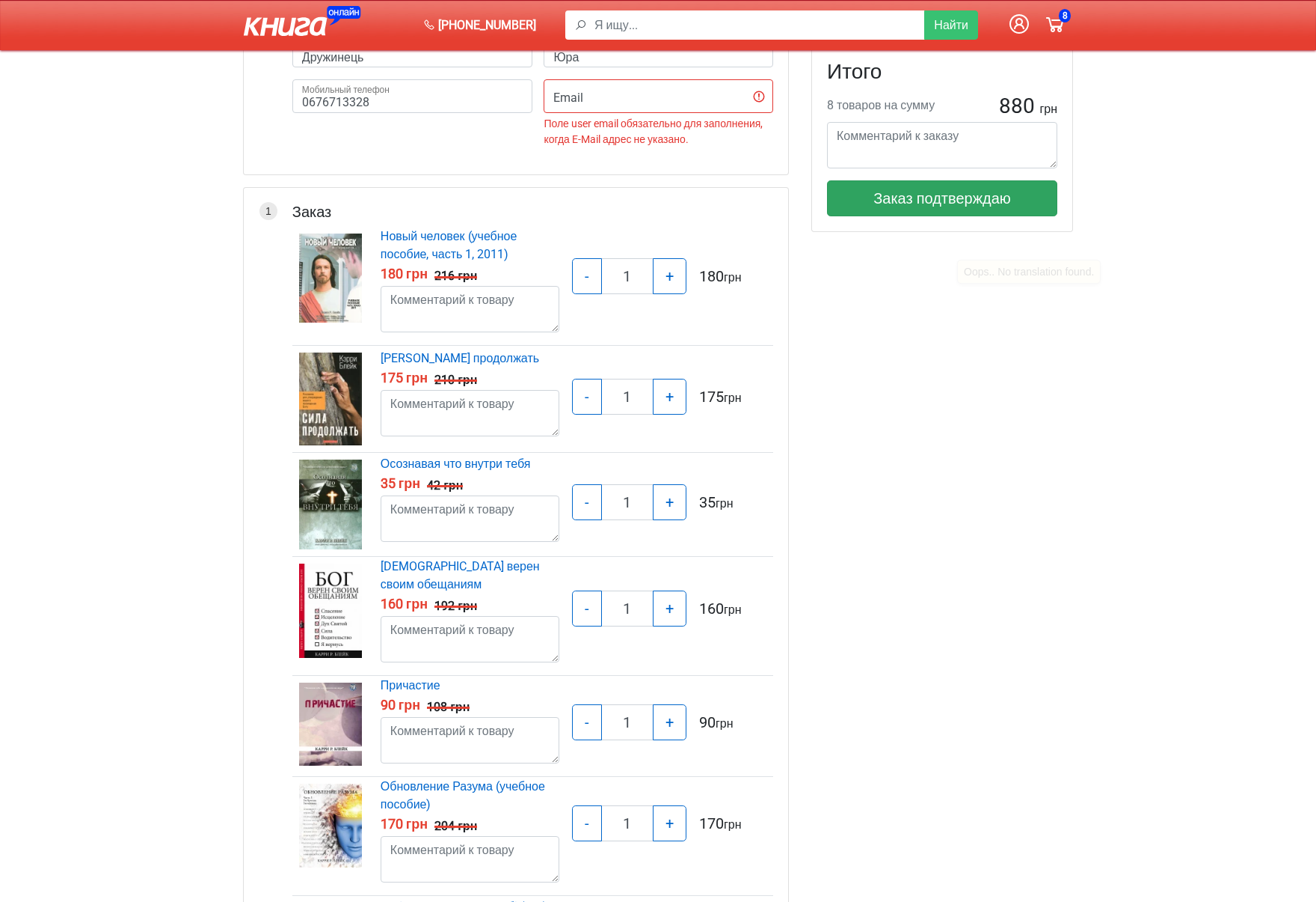
scroll to position [188, 0]
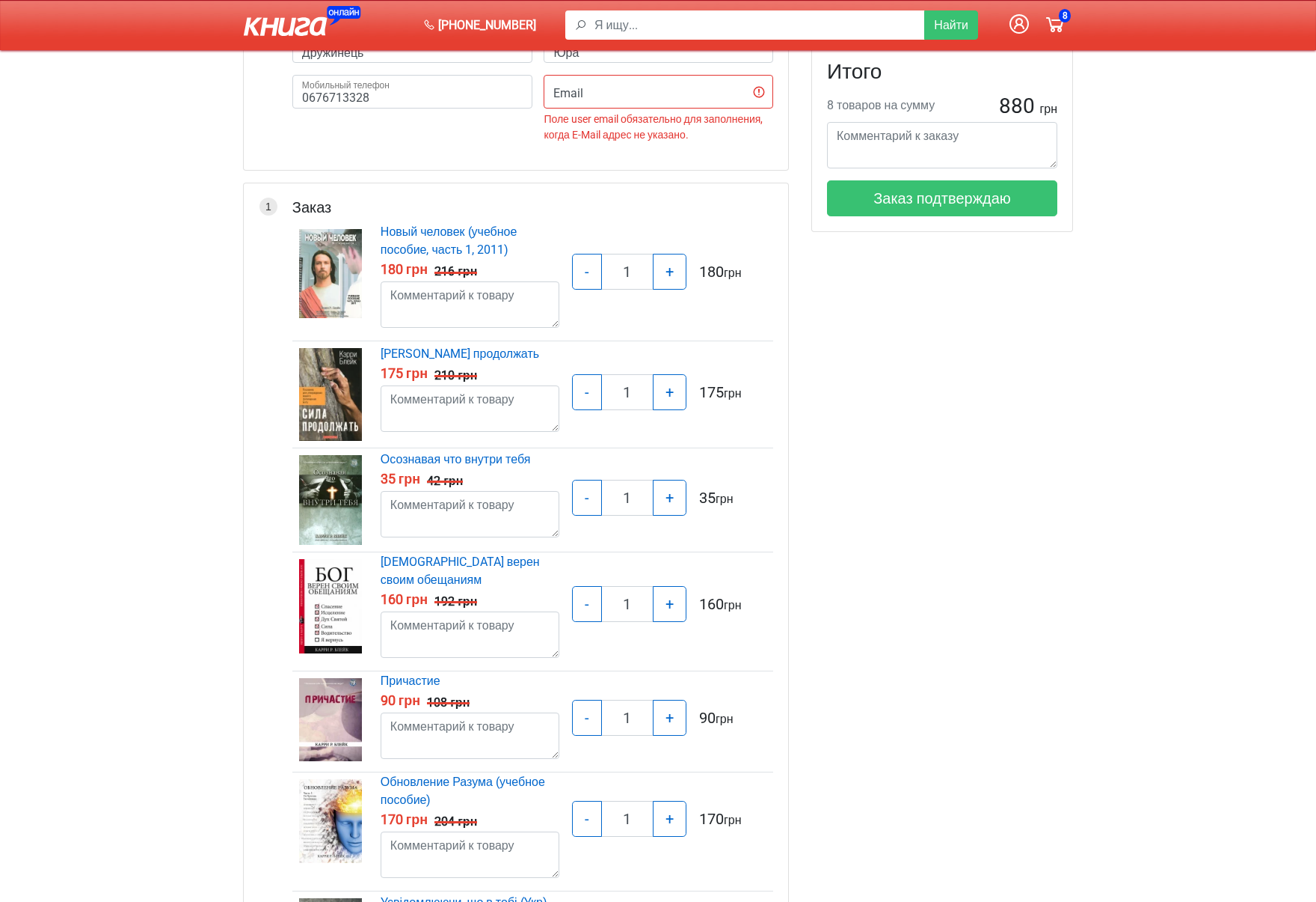
click at [612, 92] on input "Email" at bounding box center [658, 91] width 230 height 34
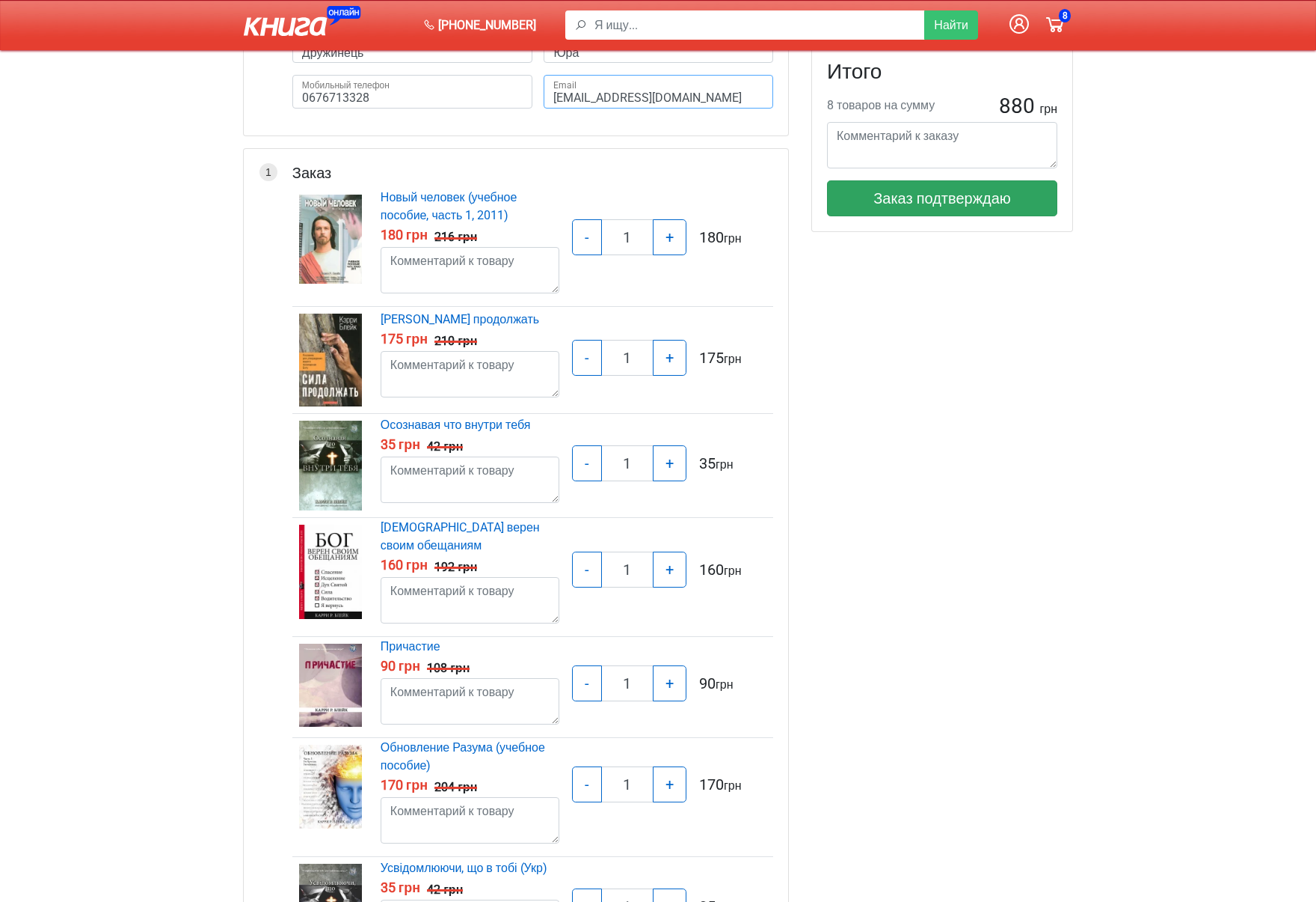
type input "[EMAIL_ADDRESS][DOMAIN_NAME]"
click at [930, 200] on button "Заказ подтверждаю" at bounding box center [942, 198] width 230 height 36
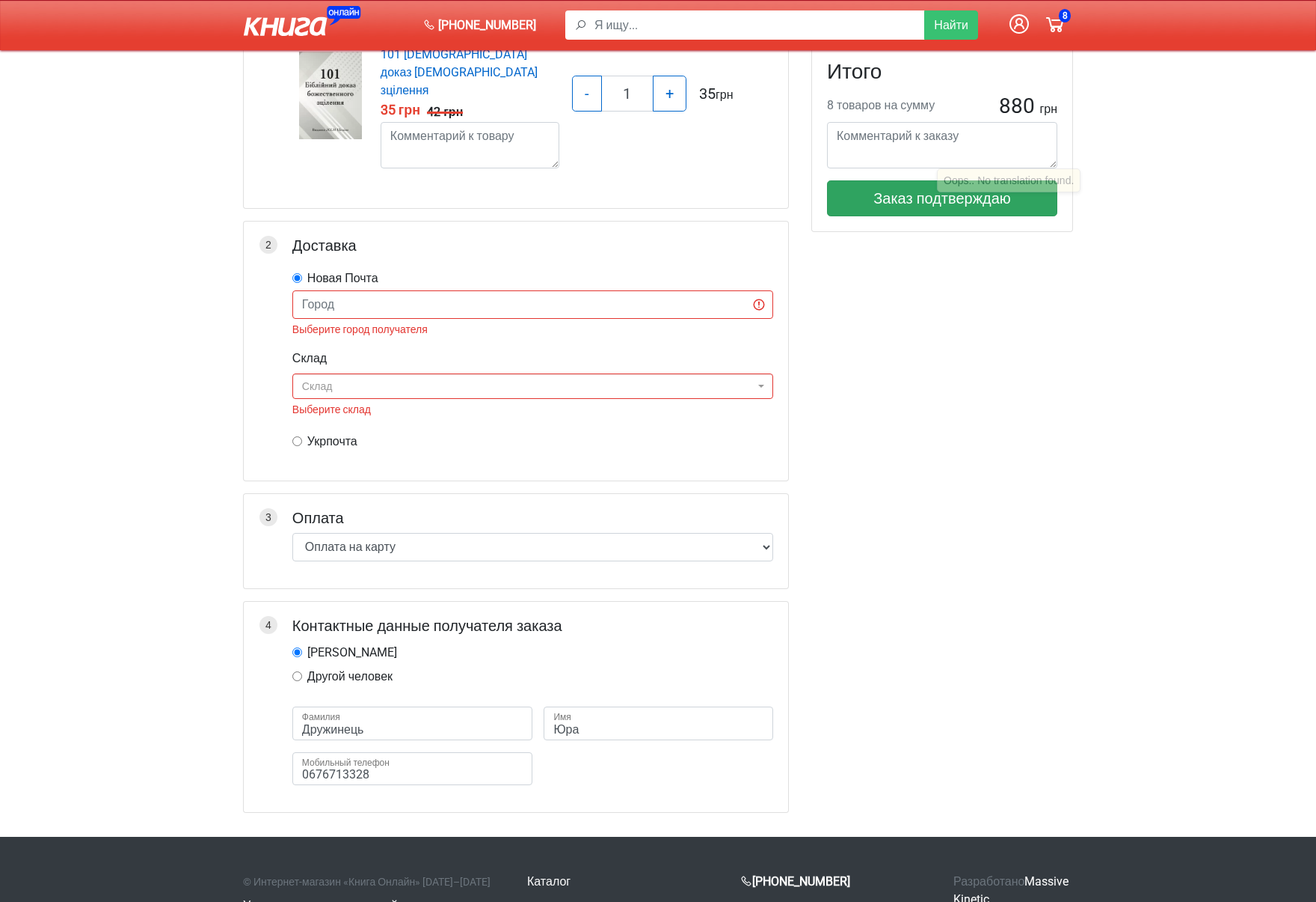
scroll to position [1243, 0]
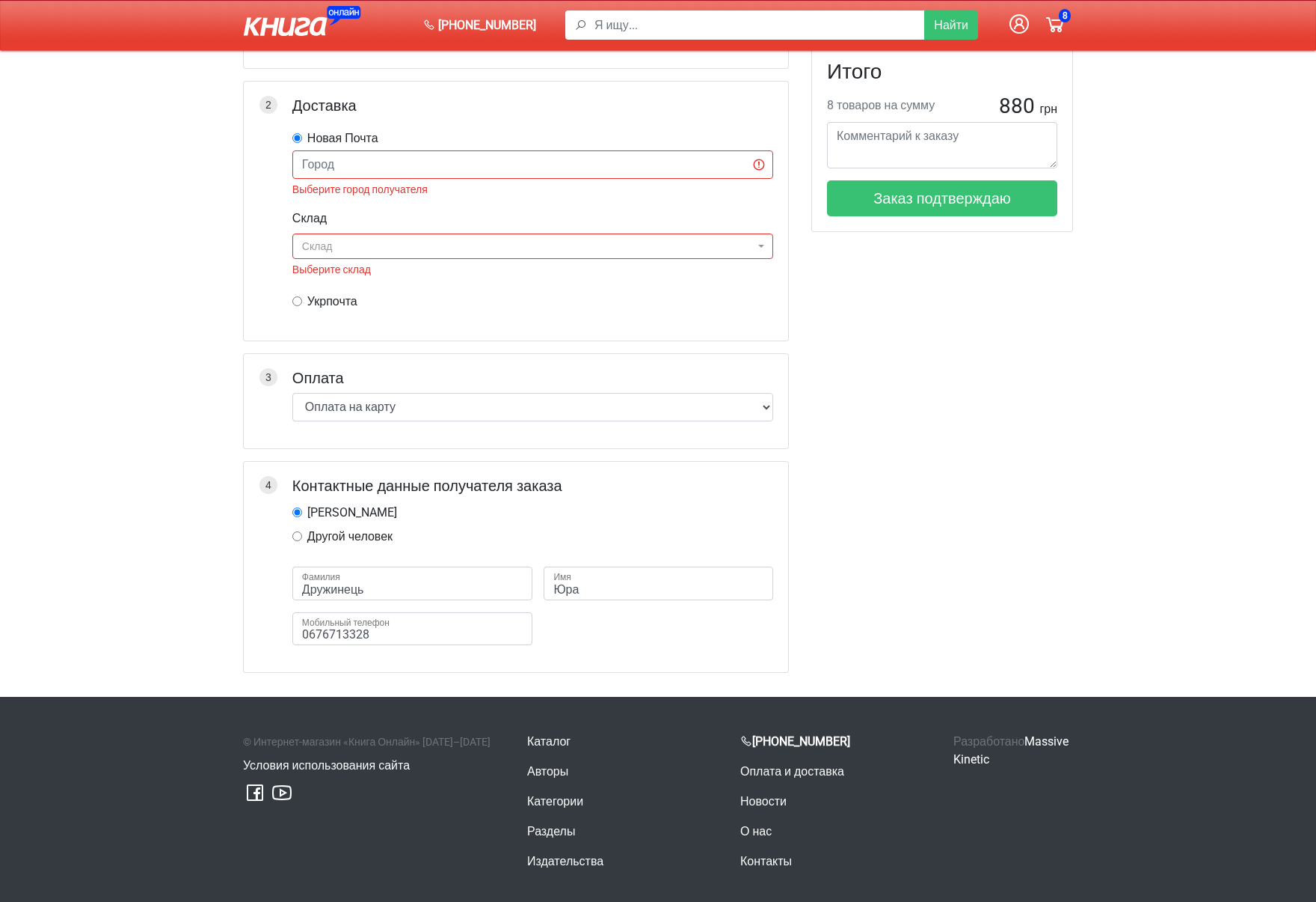
click at [443, 150] on input "text" at bounding box center [533, 164] width 481 height 28
type input "C"
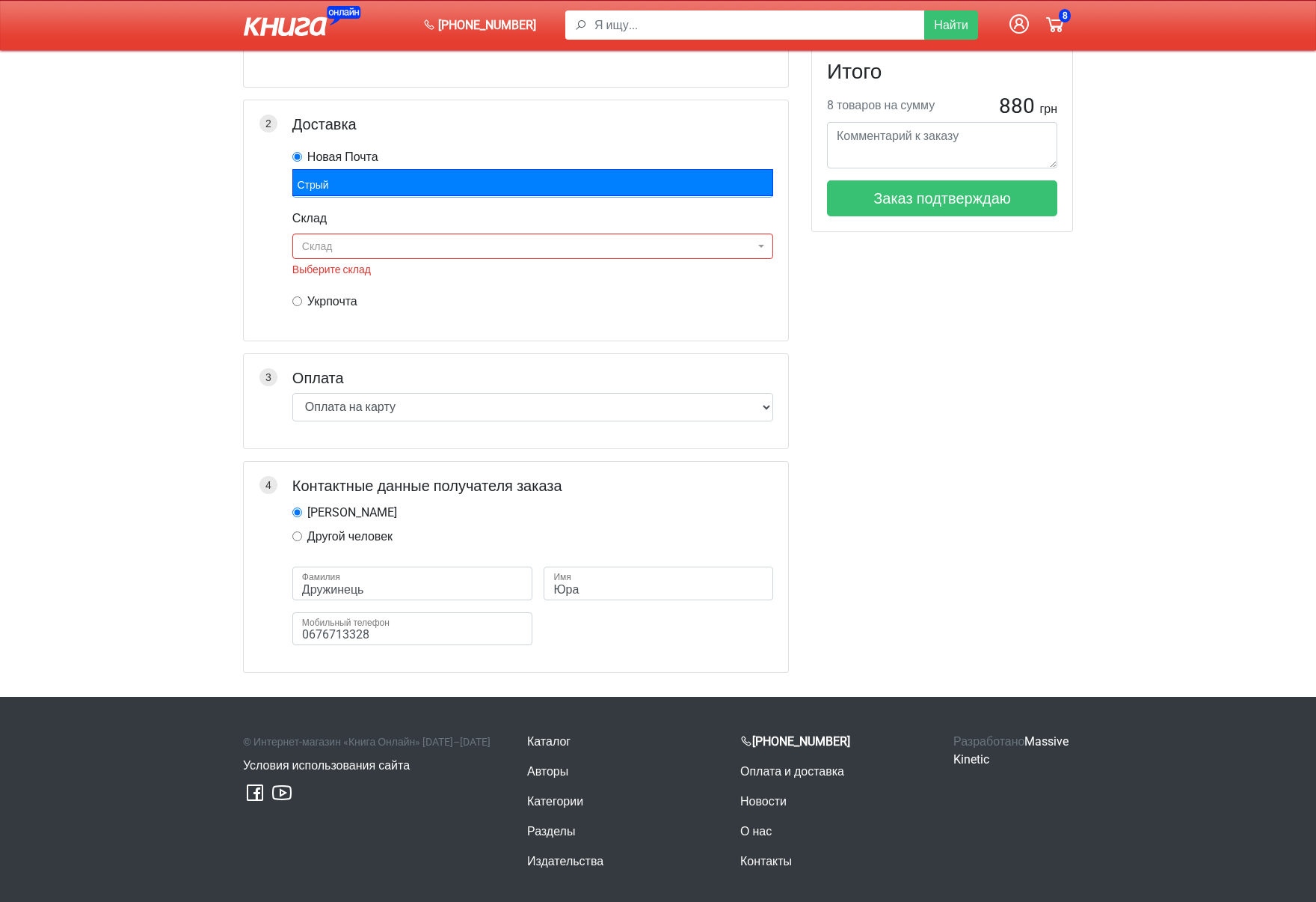
click at [435, 179] on div "Стрый" at bounding box center [533, 183] width 481 height 27
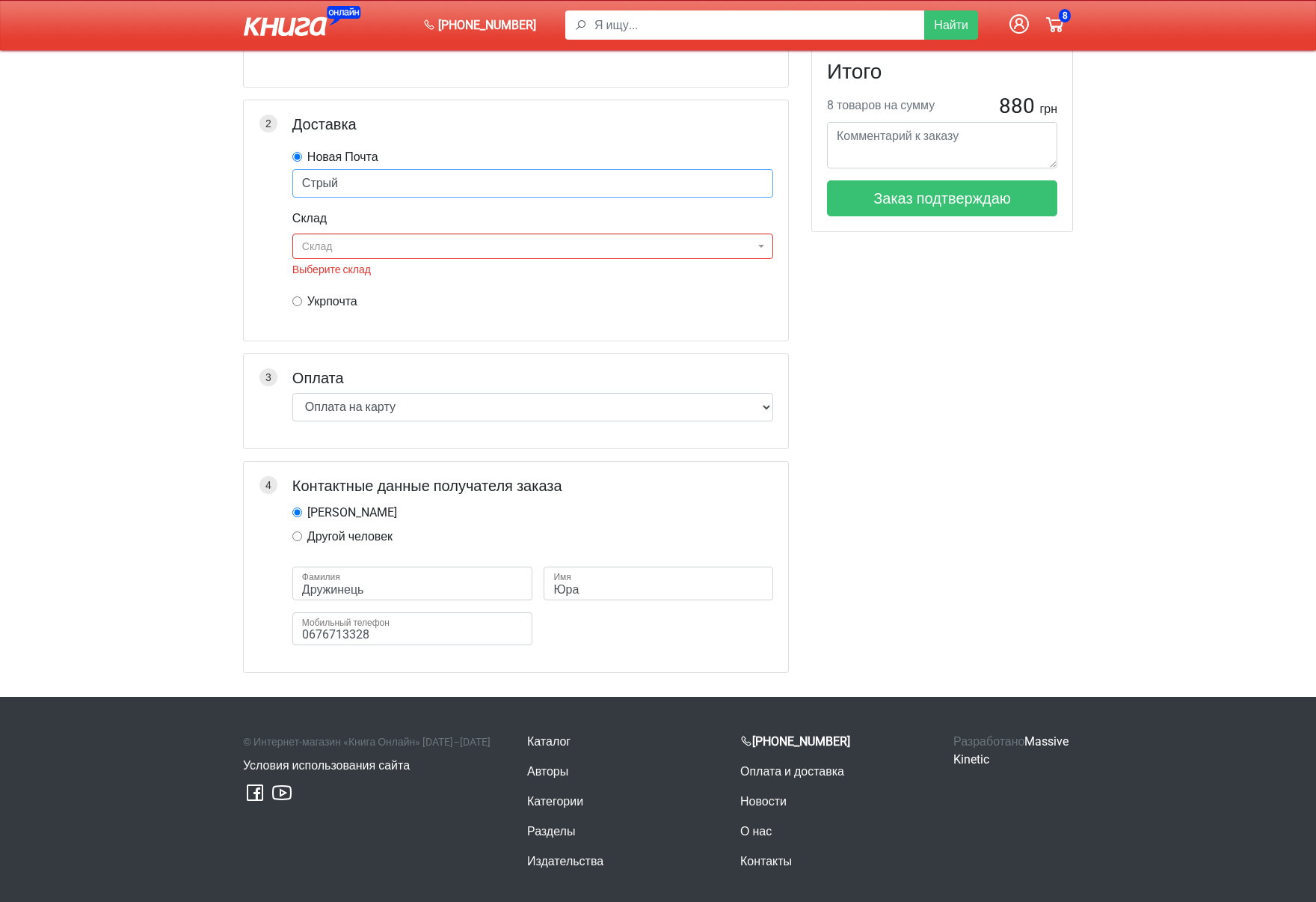
type input "Стрый"
click at [380, 238] on span "Склад" at bounding box center [525, 245] width 445 height 15
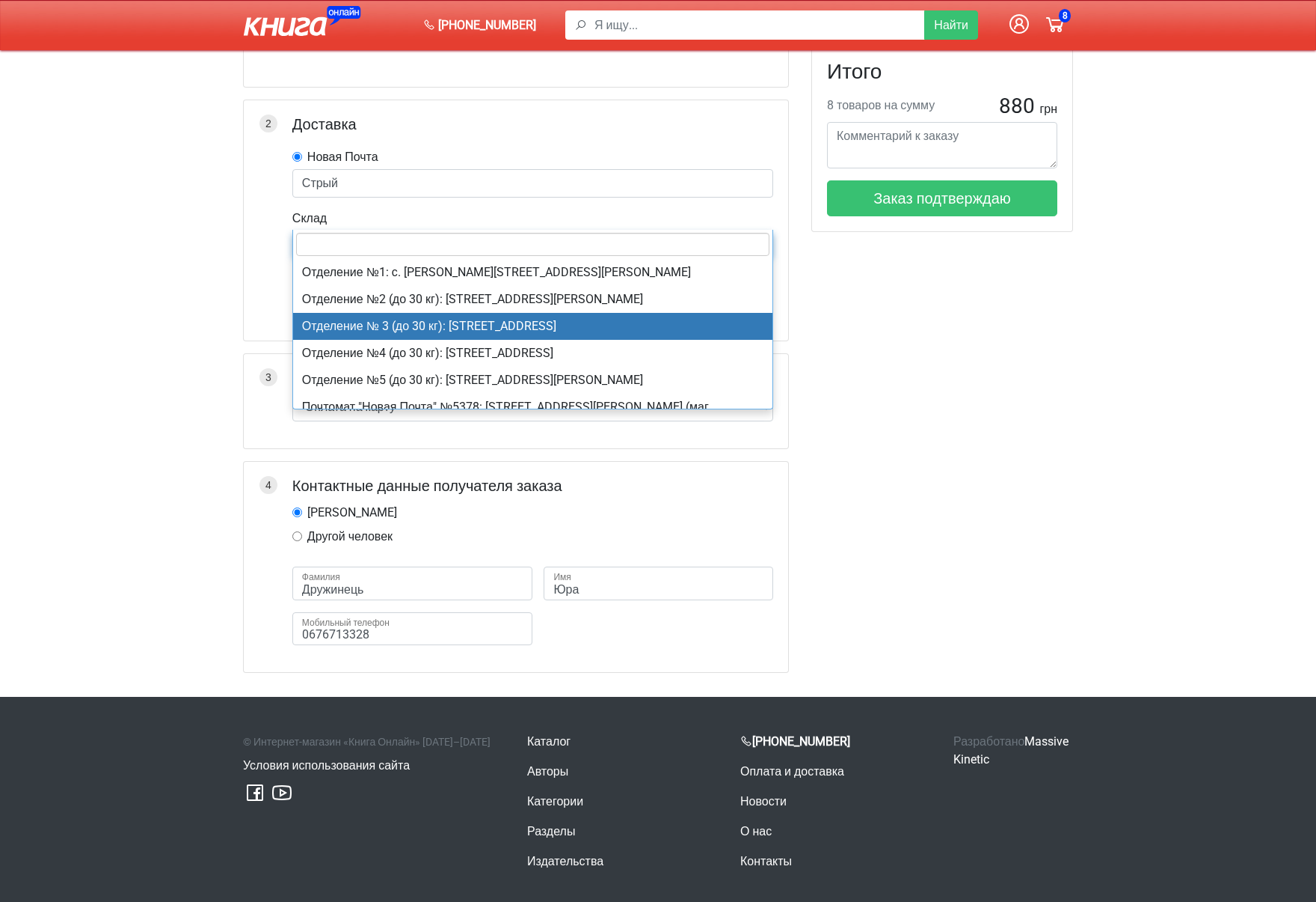
scroll to position [1206, 0]
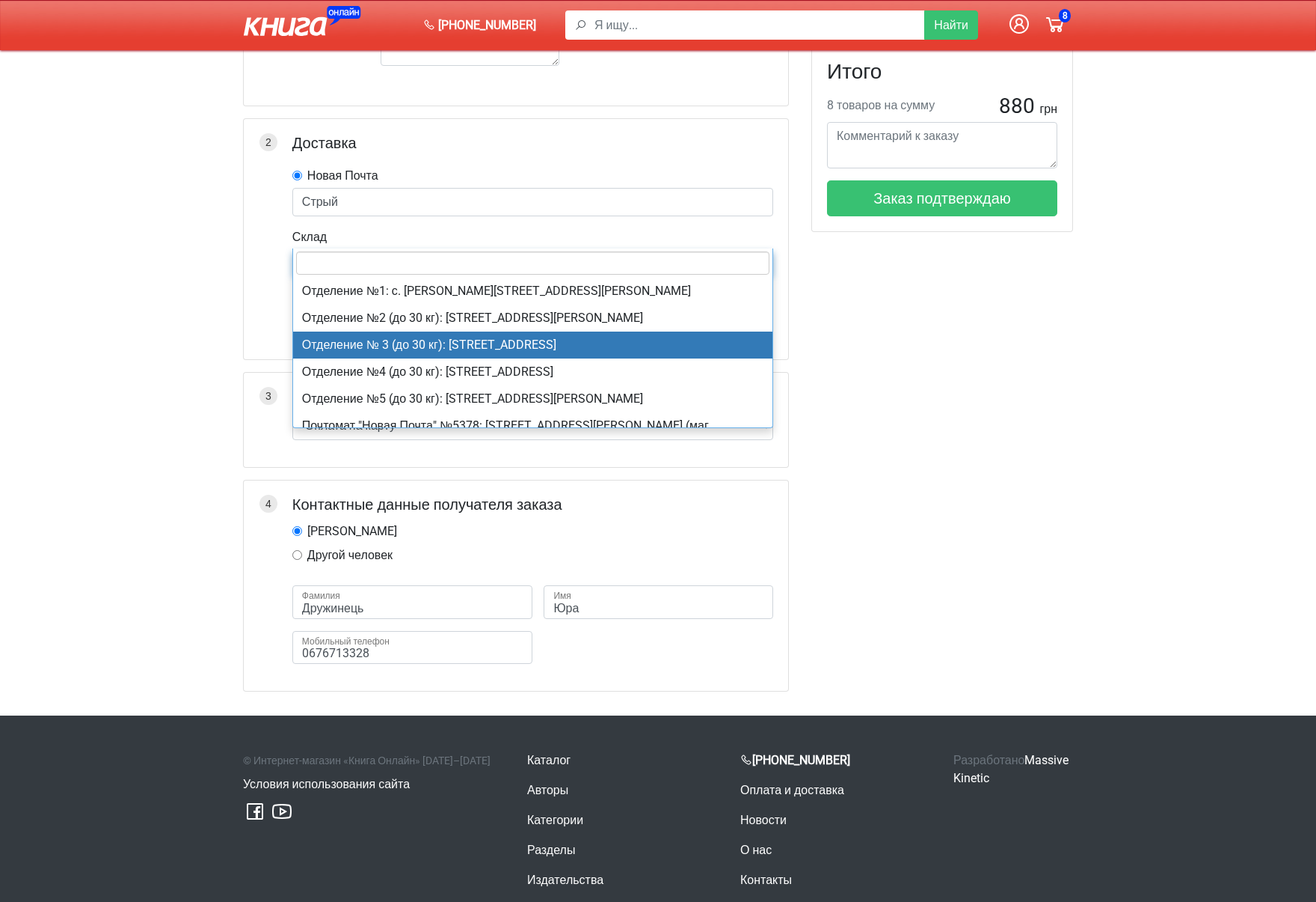
select select "11776"
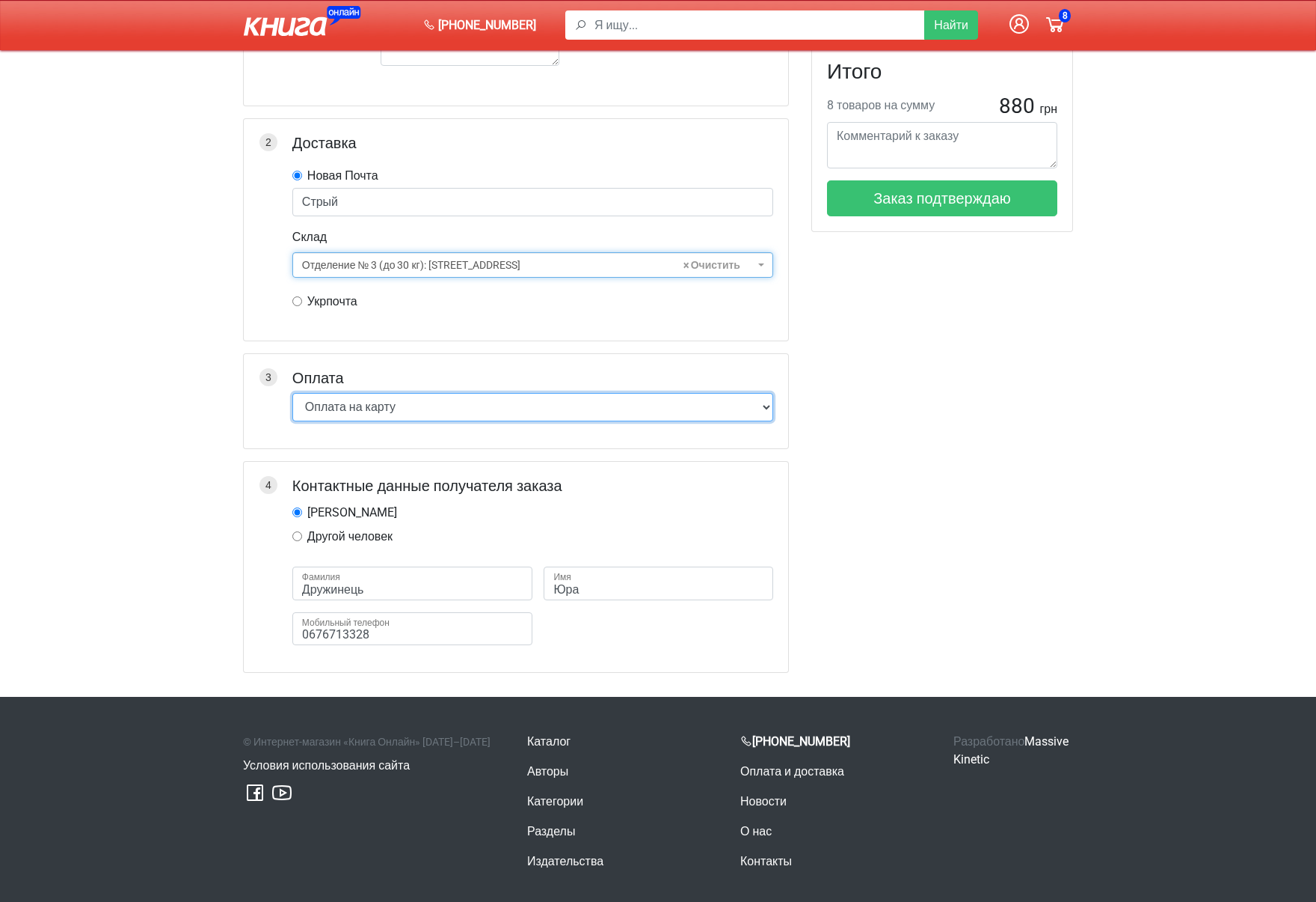
click at [382, 392] on select "Оплата на карту Наложенный платеж" at bounding box center [533, 406] width 481 height 28
select select "2"
click at [292, 392] on select "Оплата на карту Наложенный платеж" at bounding box center [533, 406] width 481 height 28
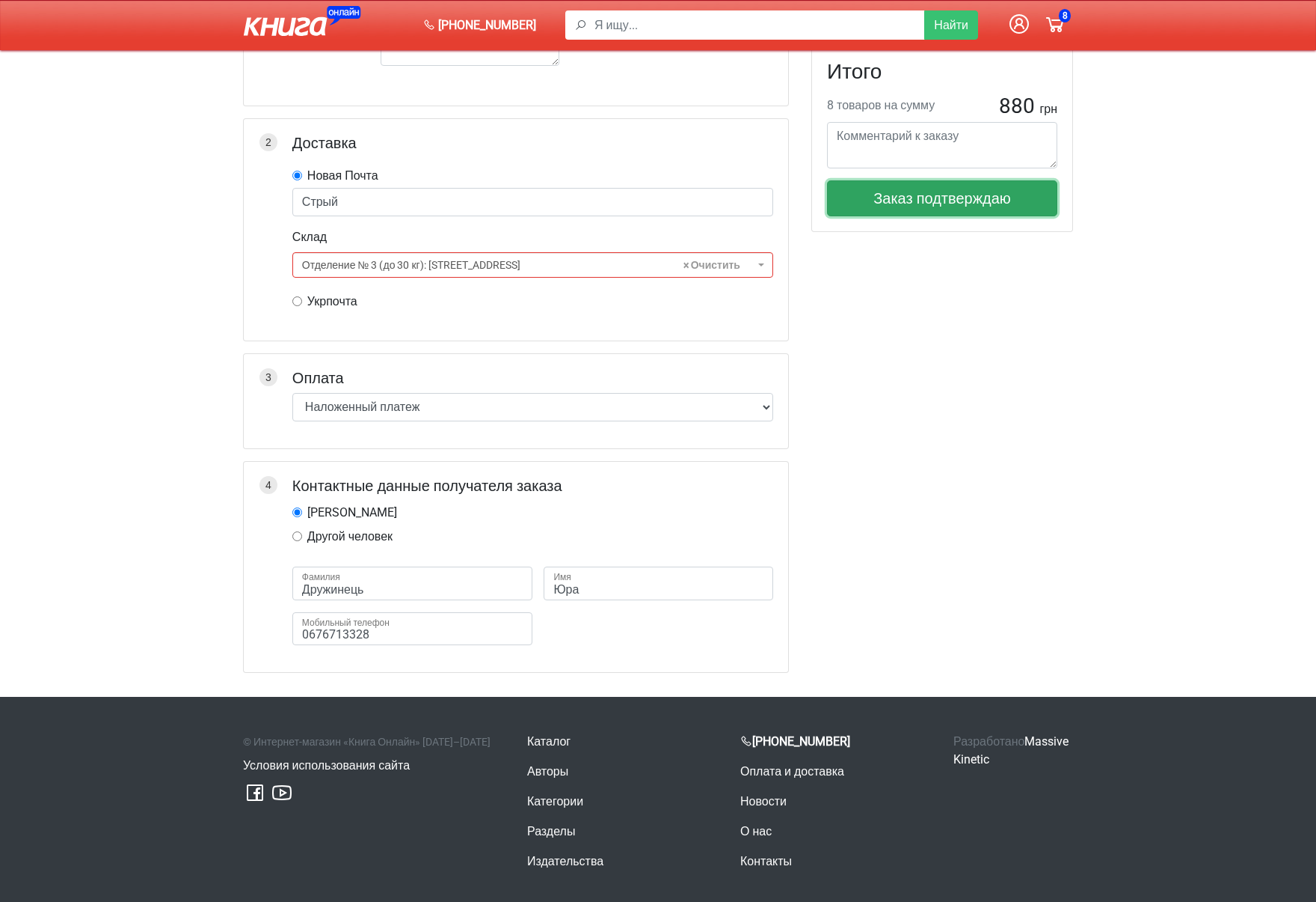
click at [1017, 199] on button "Заказ подтверждаю" at bounding box center [942, 198] width 230 height 36
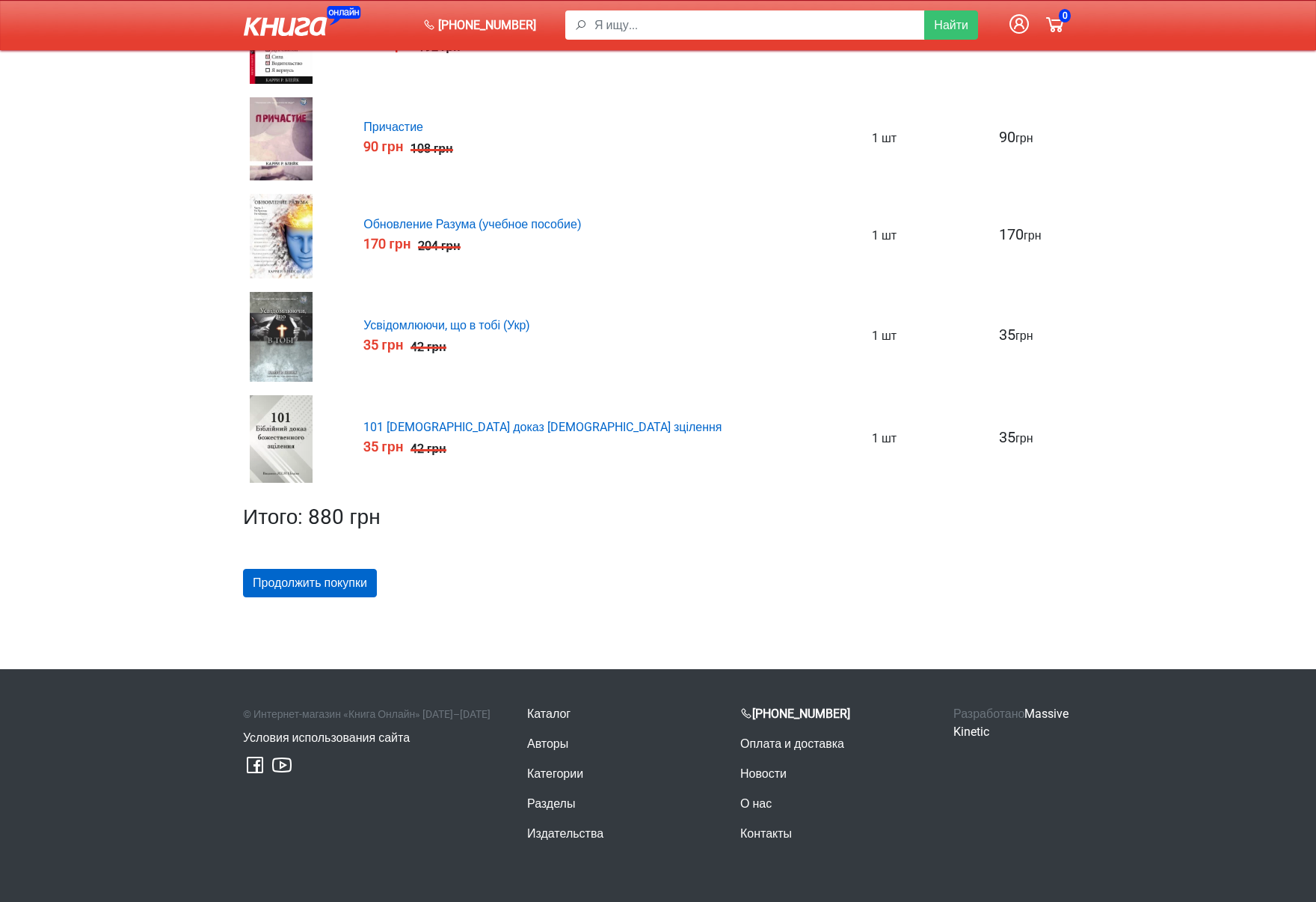
scroll to position [599, 0]
